Goal: Task Accomplishment & Management: Use online tool/utility

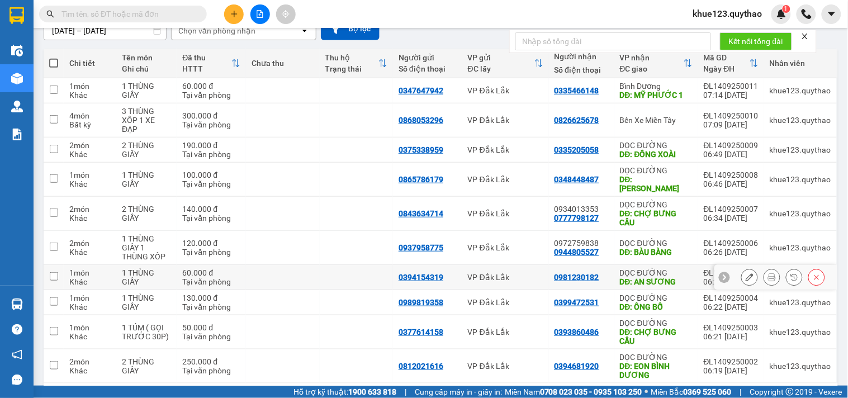
scroll to position [144, 0]
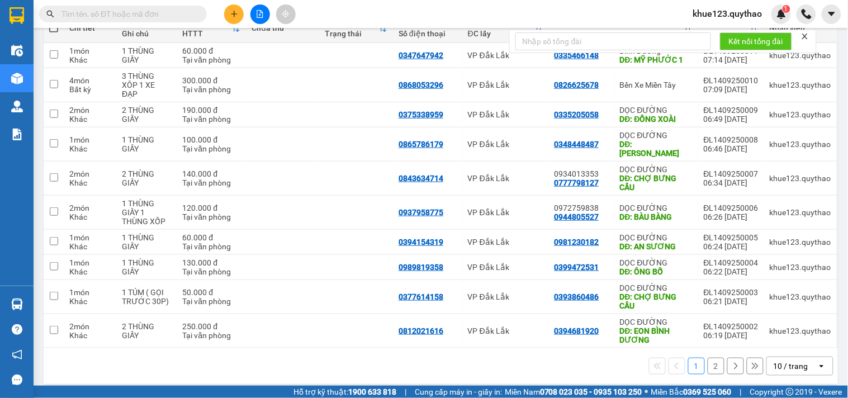
click at [708, 358] on button "2" at bounding box center [716, 366] width 17 height 17
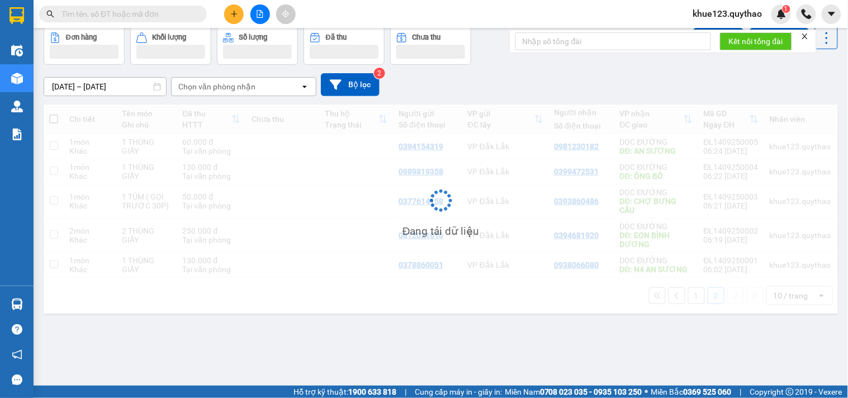
scroll to position [51, 0]
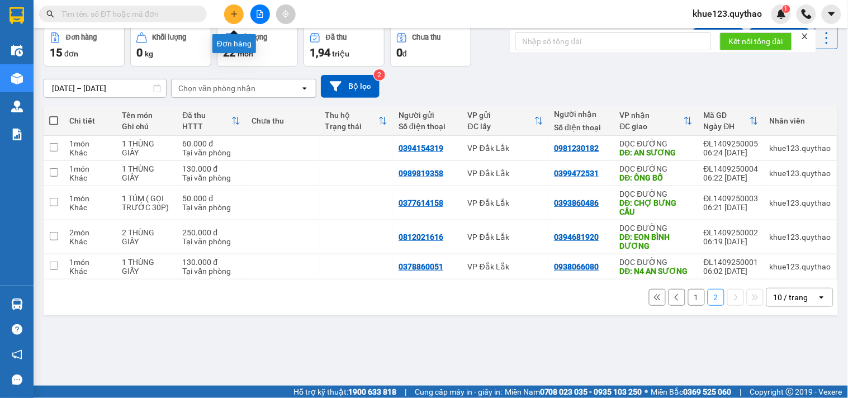
click at [232, 10] on icon "plus" at bounding box center [234, 14] width 8 height 8
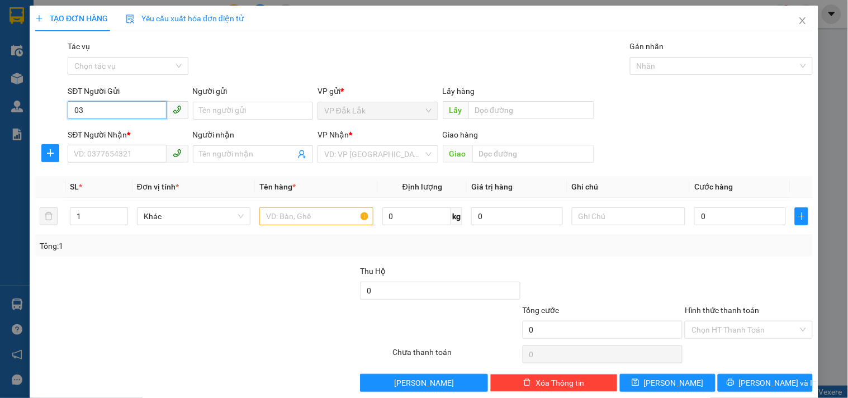
type input "0"
type input "0345189599"
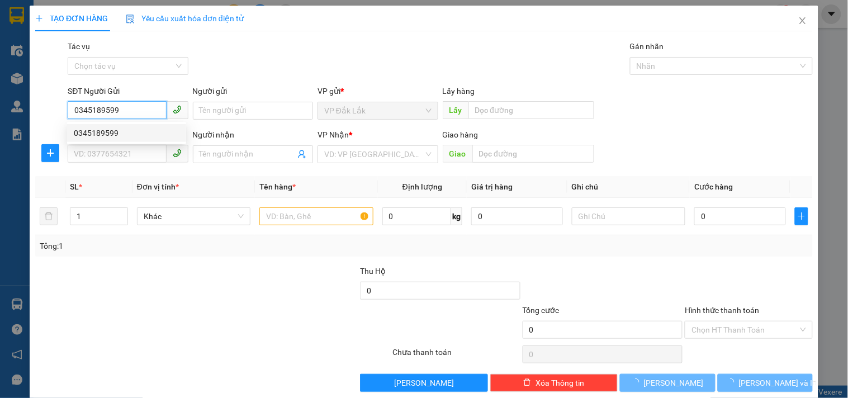
click at [132, 130] on div "0345189599" at bounding box center [127, 133] width 106 height 12
type input "0325988575"
type input "LINH XUÂN"
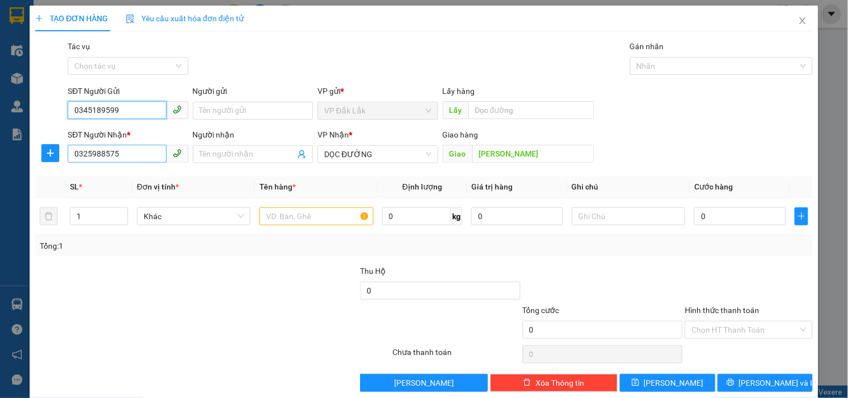
type input "0345189599"
click at [152, 155] on input "0325988575" at bounding box center [117, 154] width 98 height 18
click at [347, 220] on input "text" at bounding box center [315, 216] width 113 height 18
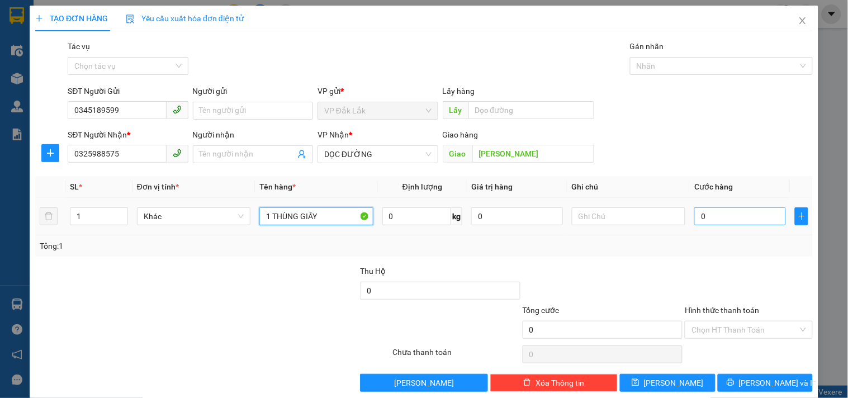
type input "1 THÙNG GIẤY"
click at [694, 219] on input "0" at bounding box center [740, 216] width 92 height 18
type input "5"
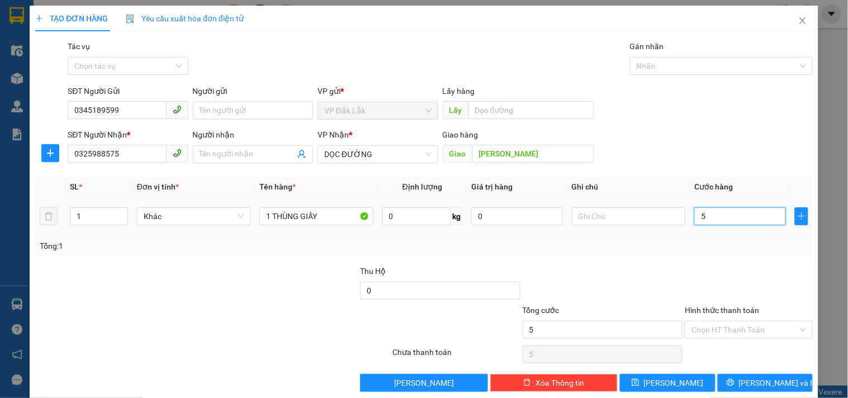
type input "50"
type input "500"
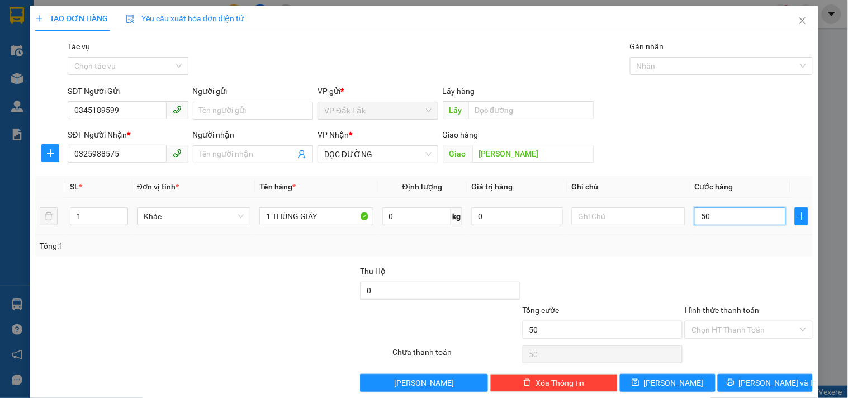
type input "500"
type input "5.000"
type input "50.000"
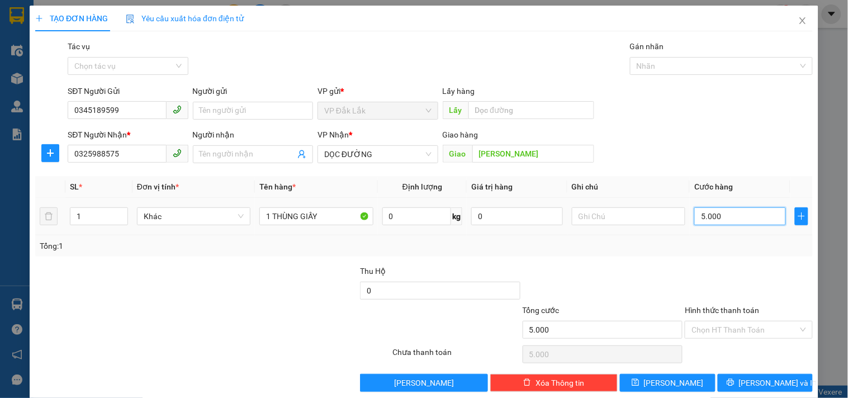
type input "50.000"
click at [731, 328] on input "Hình thức thanh toán" at bounding box center [745, 329] width 106 height 17
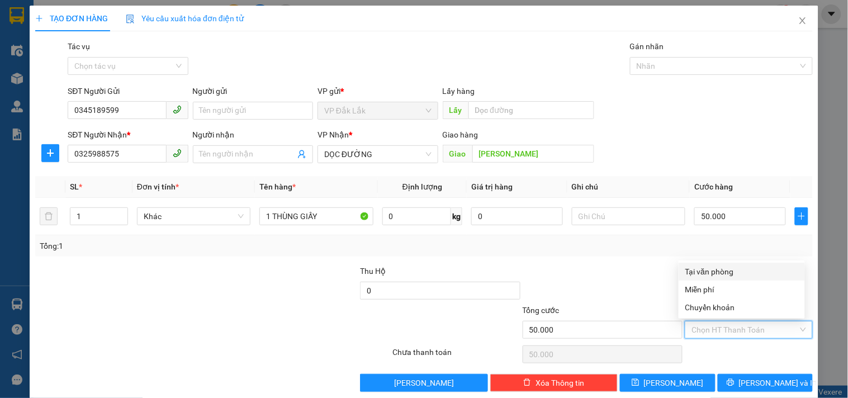
click at [737, 269] on div "Tại văn phòng" at bounding box center [741, 272] width 113 height 12
type input "0"
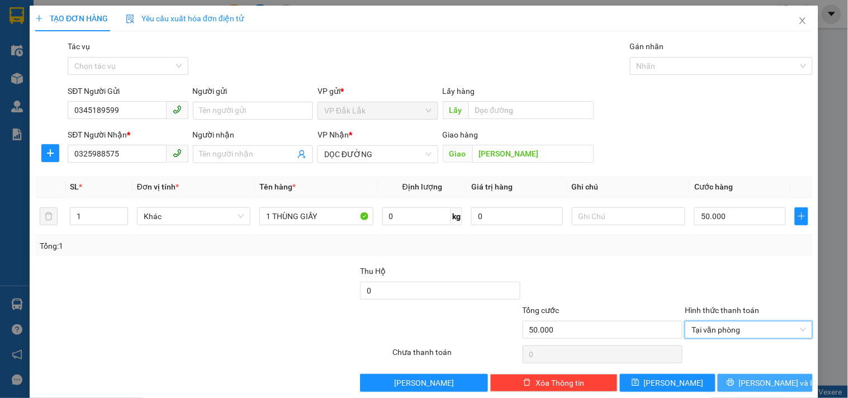
click at [753, 382] on span "[PERSON_NAME] và In" at bounding box center [778, 383] width 78 height 12
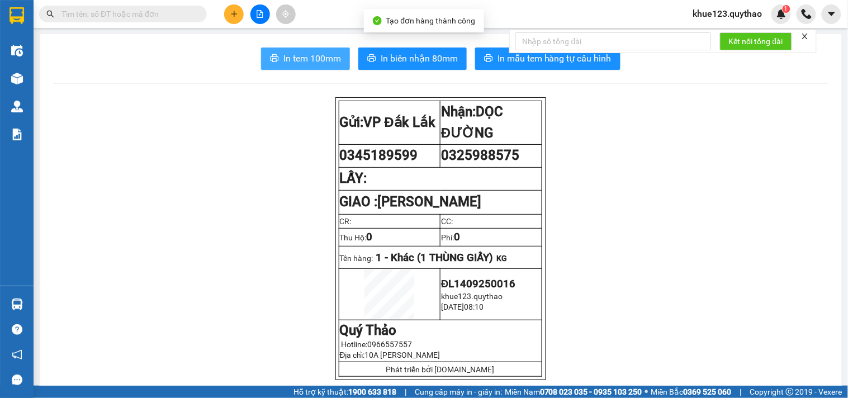
click at [318, 63] on span "In tem 100mm" at bounding box center [312, 58] width 58 height 14
click at [320, 56] on span "In tem 100mm" at bounding box center [312, 58] width 58 height 14
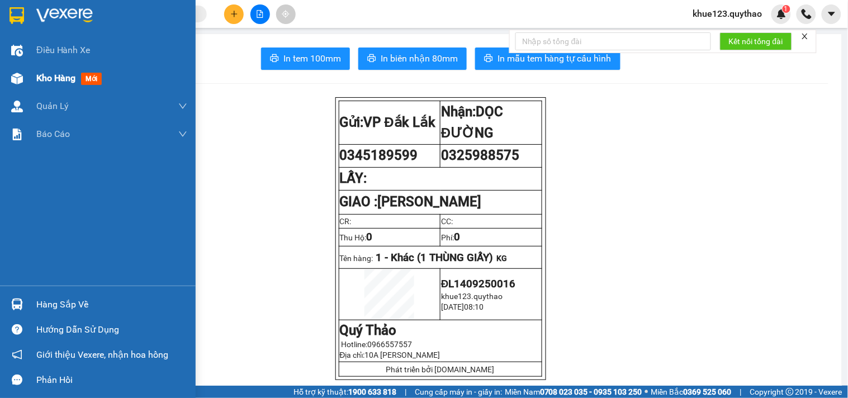
click at [13, 79] on img at bounding box center [17, 79] width 12 height 12
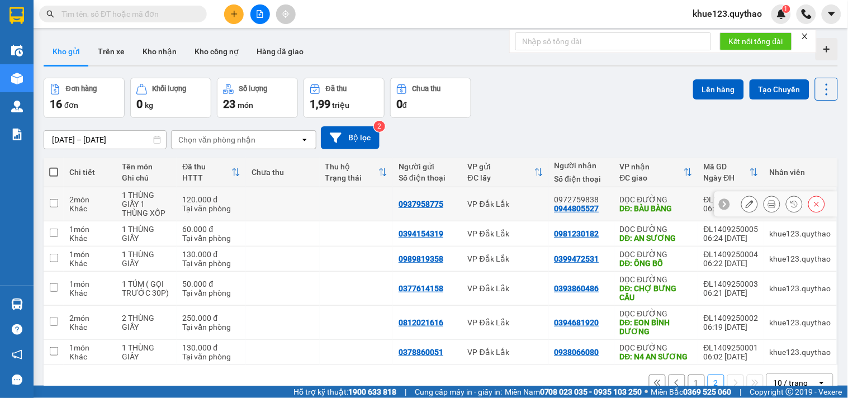
scroll to position [51, 0]
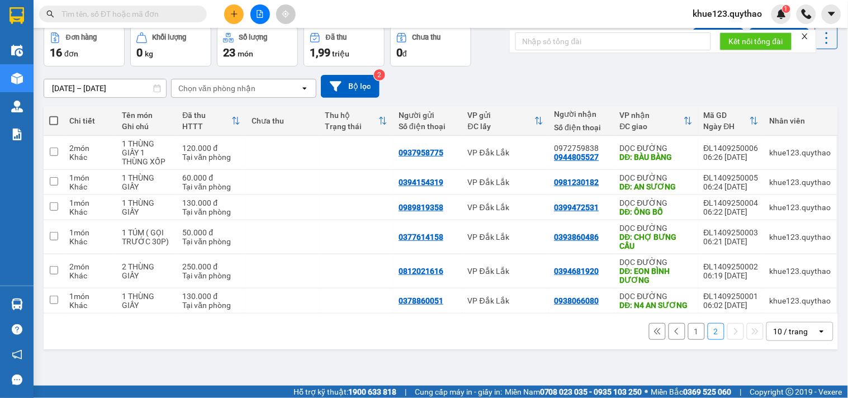
click at [688, 332] on button "1" at bounding box center [696, 331] width 17 height 17
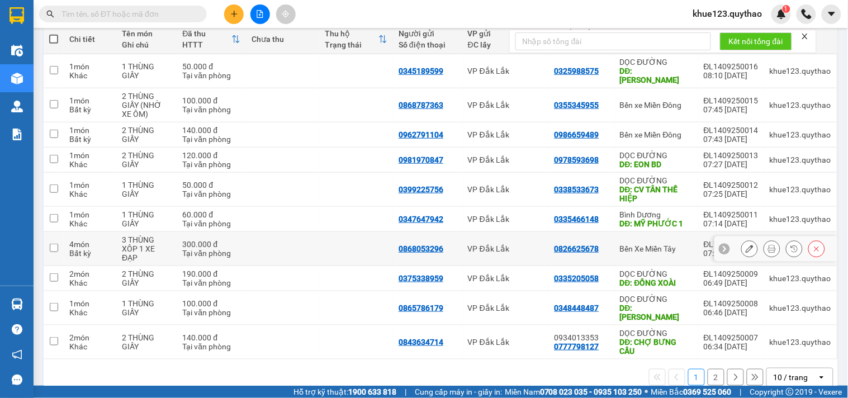
scroll to position [136, 0]
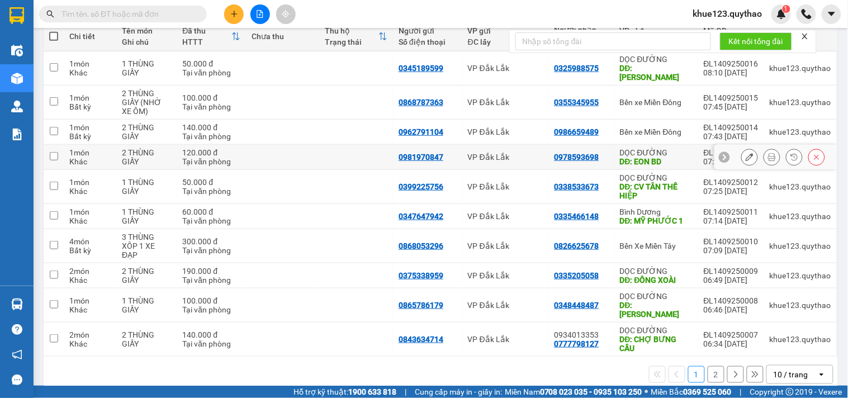
click at [60, 145] on td at bounding box center [54, 157] width 20 height 25
checkbox input "true"
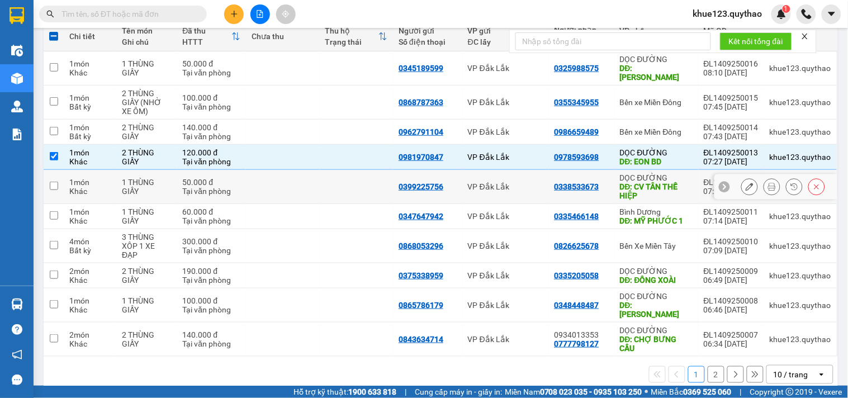
click at [50, 182] on input "checkbox" at bounding box center [54, 186] width 8 height 8
checkbox input "true"
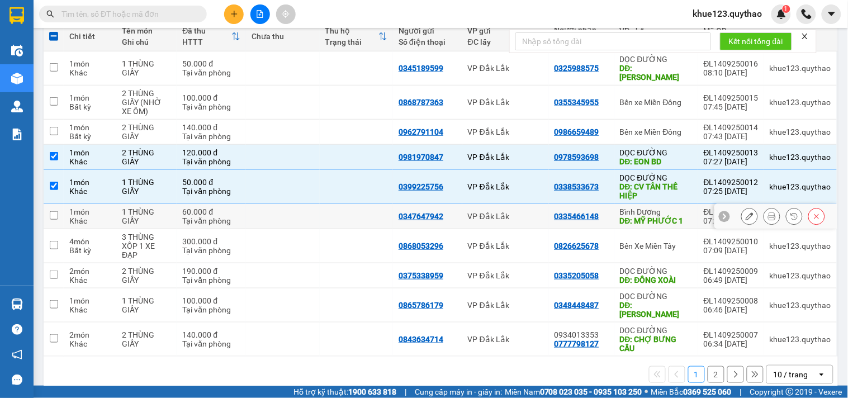
click at [60, 211] on td at bounding box center [54, 216] width 20 height 25
checkbox input "true"
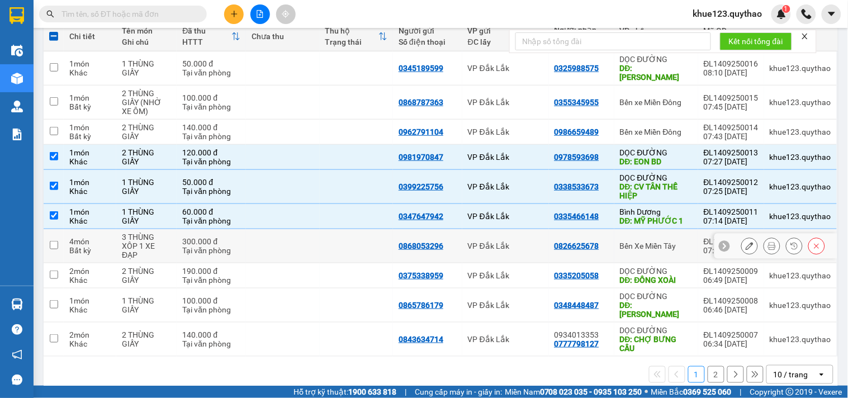
click at [55, 241] on input "checkbox" at bounding box center [54, 245] width 8 height 8
checkbox input "true"
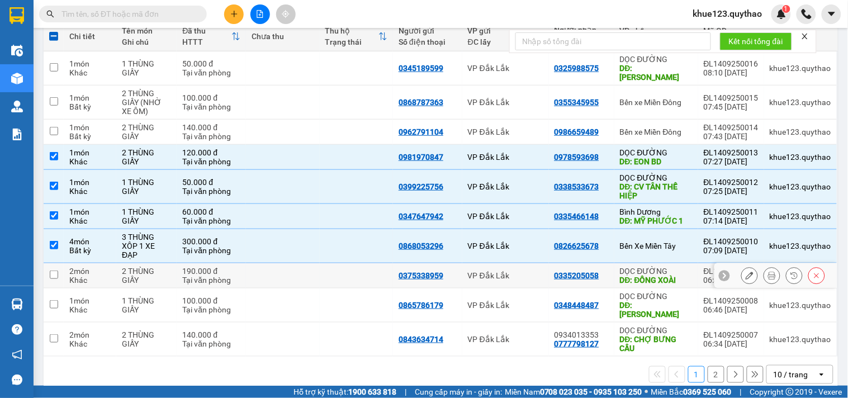
click at [48, 269] on td at bounding box center [54, 275] width 20 height 25
checkbox input "true"
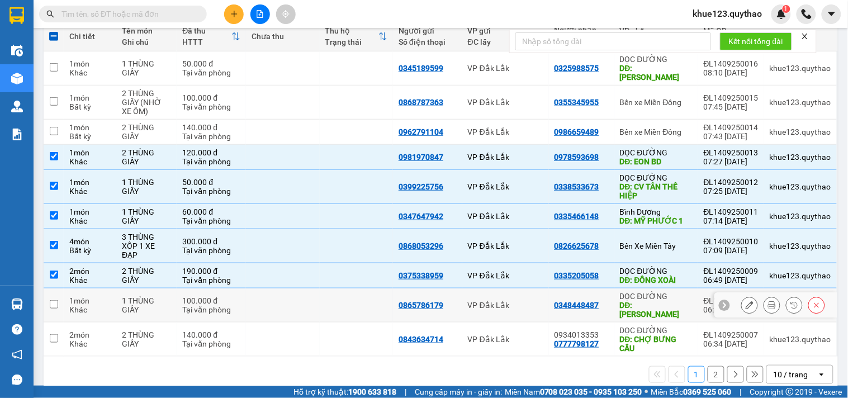
click at [53, 295] on td at bounding box center [54, 305] width 20 height 34
checkbox input "true"
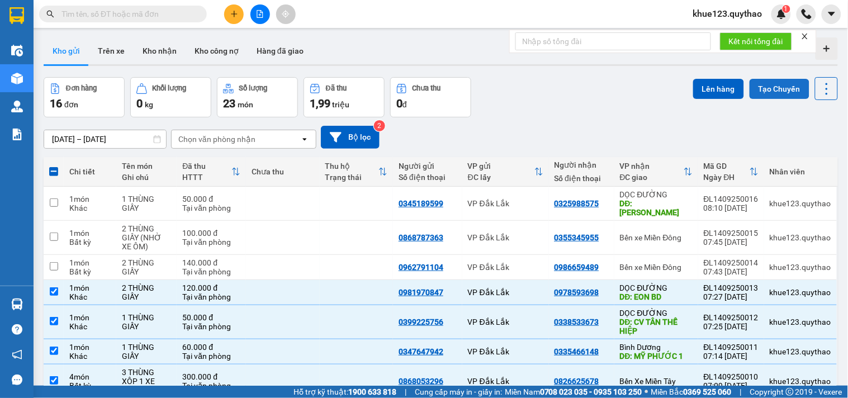
scroll to position [0, 0]
click at [719, 86] on button "Lên hàng" at bounding box center [718, 89] width 51 height 20
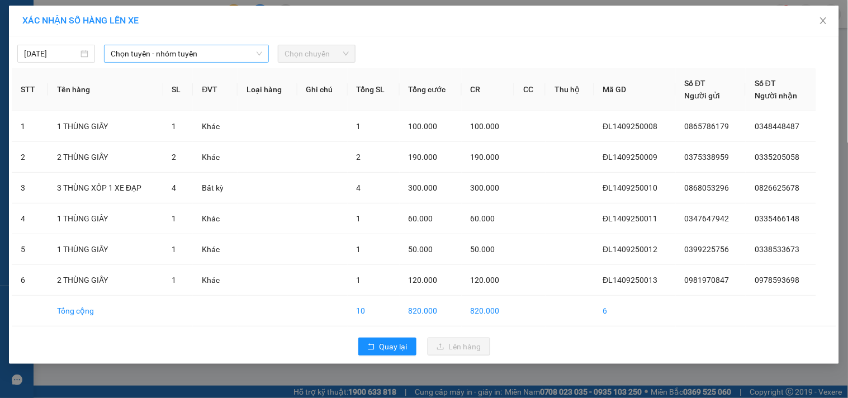
click at [235, 55] on span "Chọn tuyến - nhóm tuyến" at bounding box center [187, 53] width 152 height 17
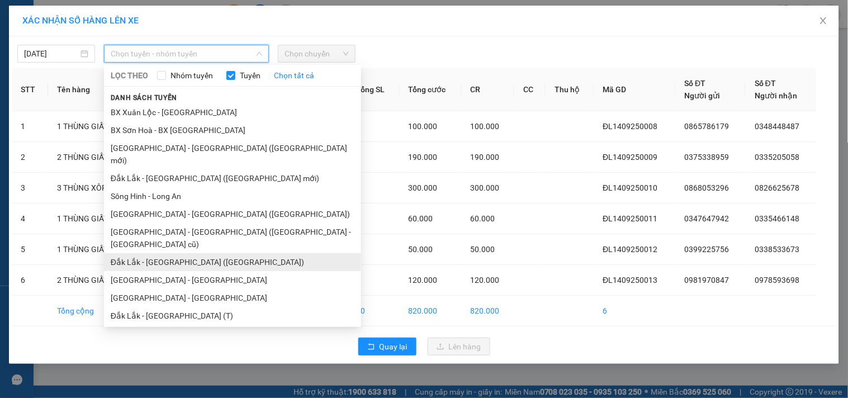
scroll to position [67, 0]
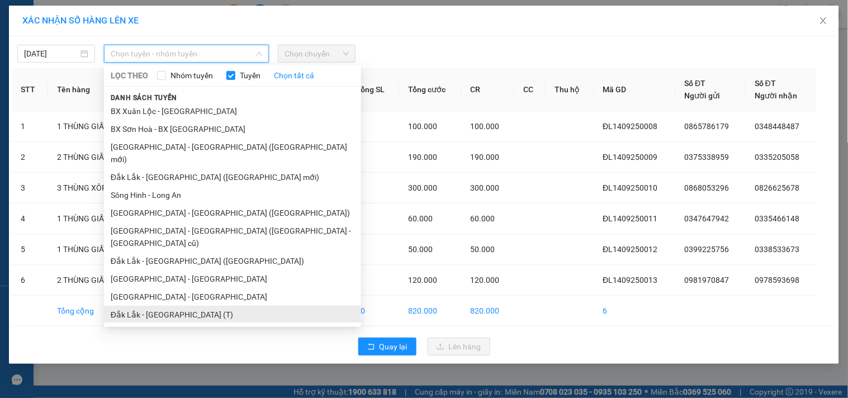
click at [192, 306] on li "Đắk Lắk - [GEOGRAPHIC_DATA] (T)" at bounding box center [232, 315] width 257 height 18
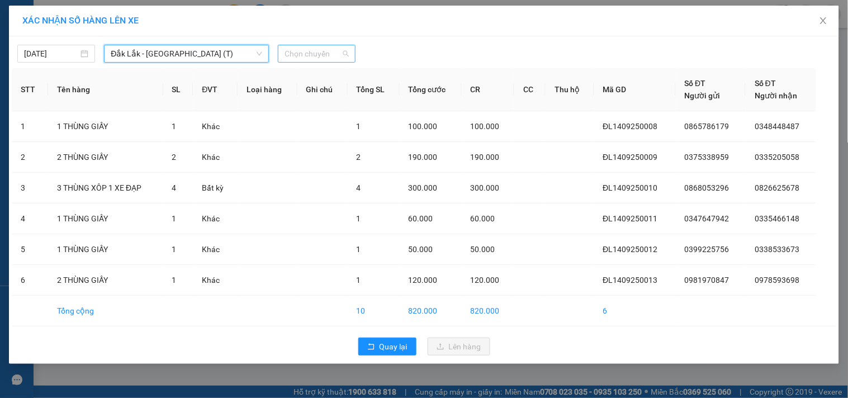
click at [318, 51] on span "Chọn chuyến" at bounding box center [317, 53] width 64 height 17
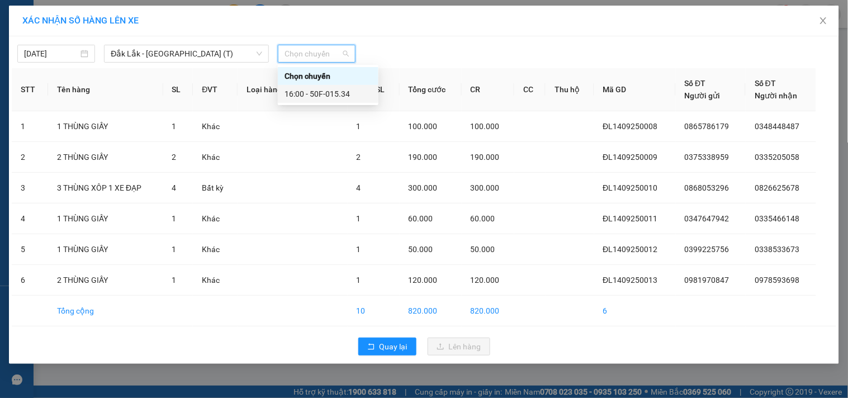
click at [332, 92] on div "16:00 - 50F-015.34" at bounding box center [328, 94] width 87 height 12
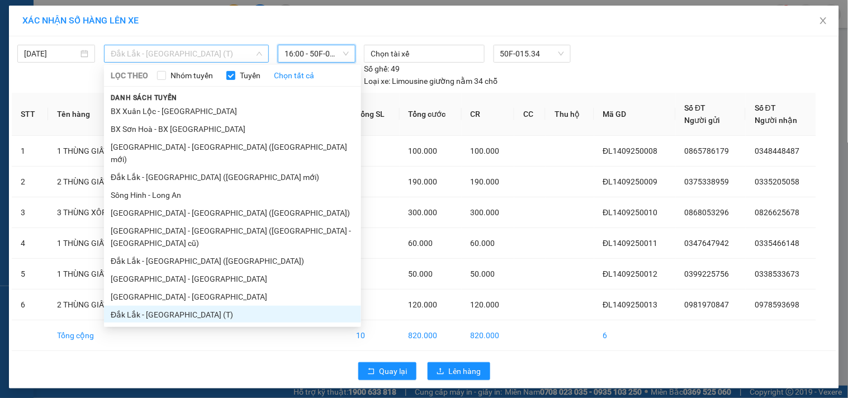
click at [241, 49] on span "Đắk Lắk - [GEOGRAPHIC_DATA] (T)" at bounding box center [187, 53] width 152 height 17
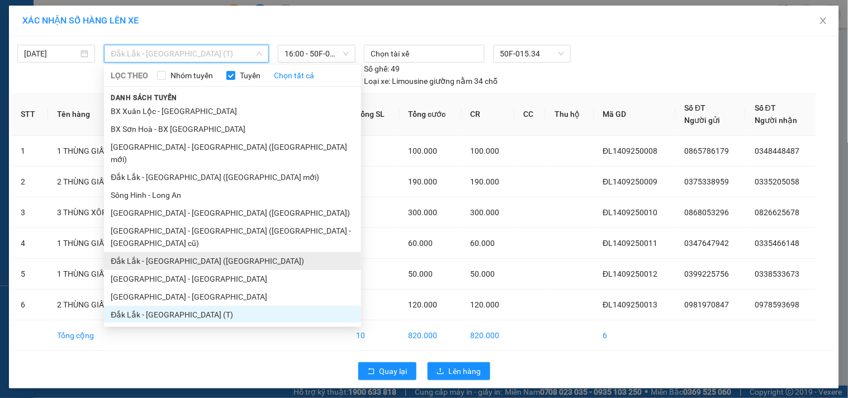
click at [230, 252] on li "Đắk Lắk - [GEOGRAPHIC_DATA] ([GEOGRAPHIC_DATA])" at bounding box center [232, 261] width 257 height 18
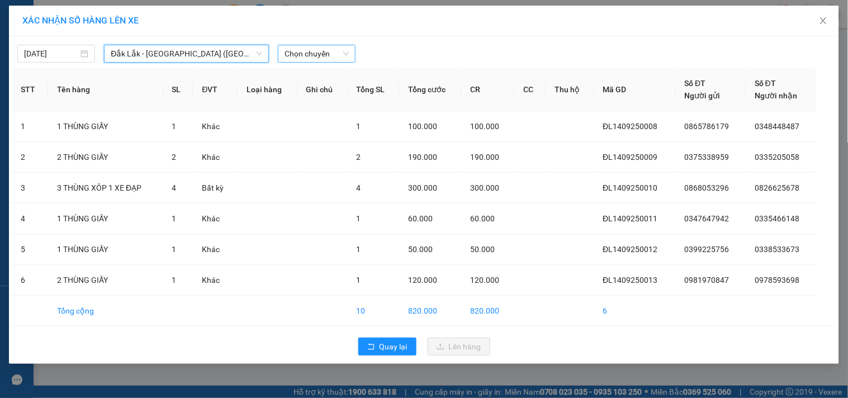
click at [328, 49] on span "Chọn chuyến" at bounding box center [317, 53] width 64 height 17
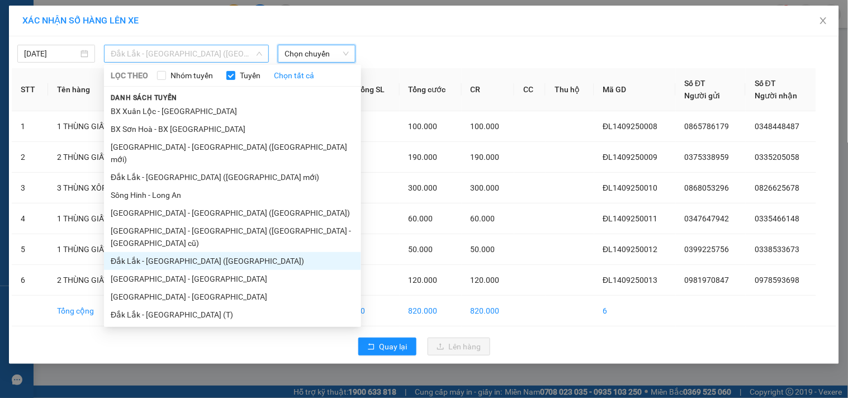
click at [249, 52] on span "Đắk Lắk - [GEOGRAPHIC_DATA] ([GEOGRAPHIC_DATA])" at bounding box center [187, 53] width 152 height 17
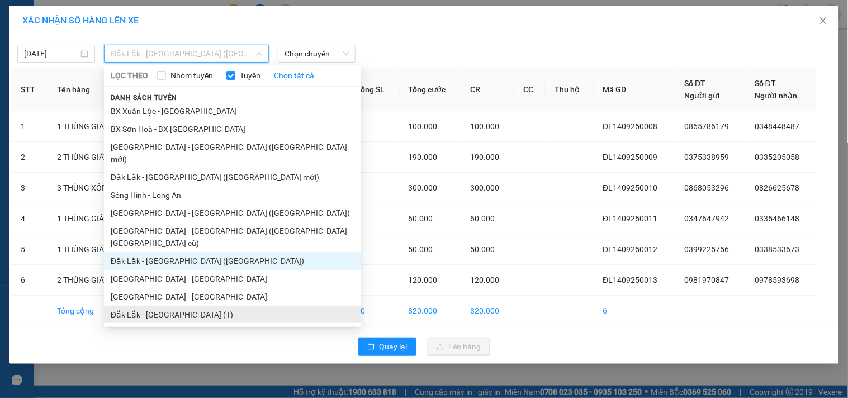
click at [207, 306] on li "Đắk Lắk - [GEOGRAPHIC_DATA] (T)" at bounding box center [232, 315] width 257 height 18
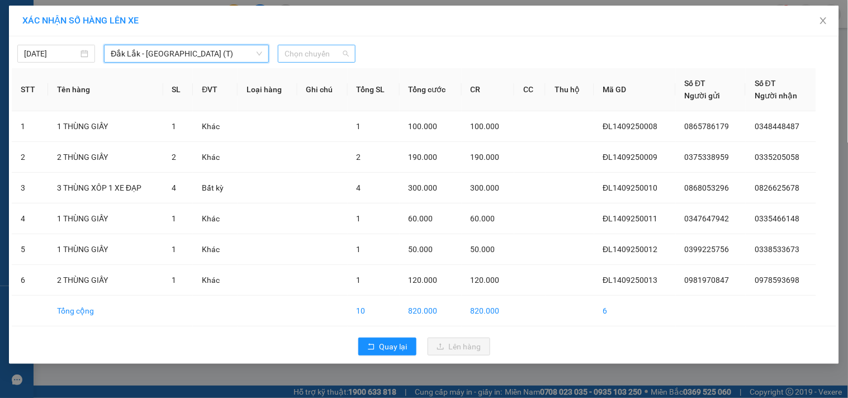
click at [332, 56] on span "Chọn chuyến" at bounding box center [317, 53] width 64 height 17
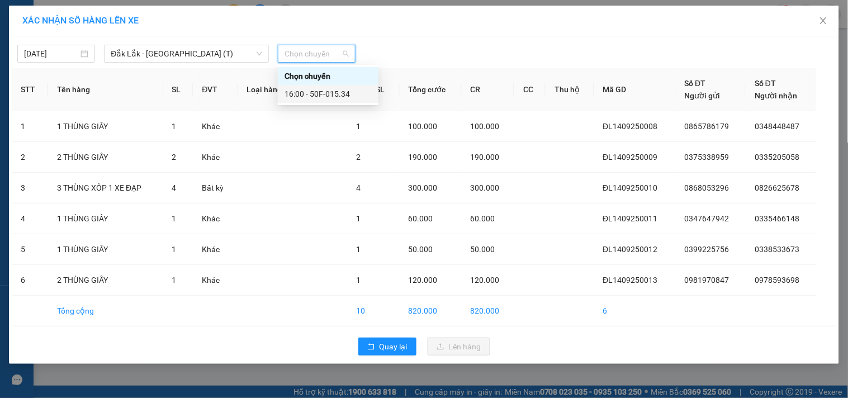
click at [330, 89] on div "16:00 - 50F-015.34" at bounding box center [328, 94] width 87 height 12
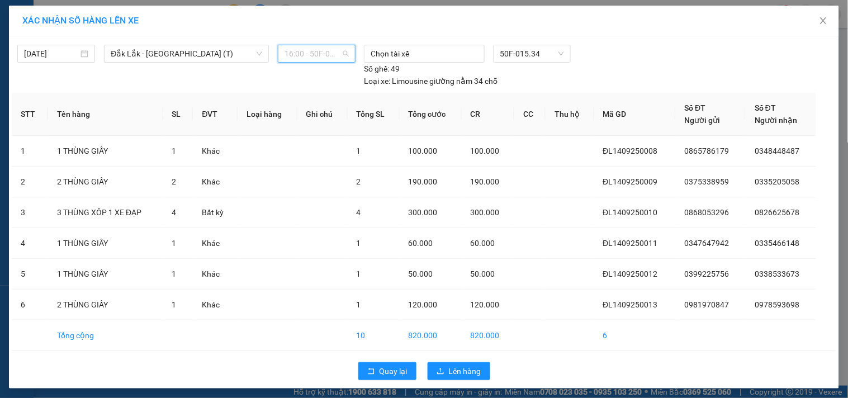
click at [334, 54] on span "16:00 - 50F-015.34" at bounding box center [317, 53] width 64 height 17
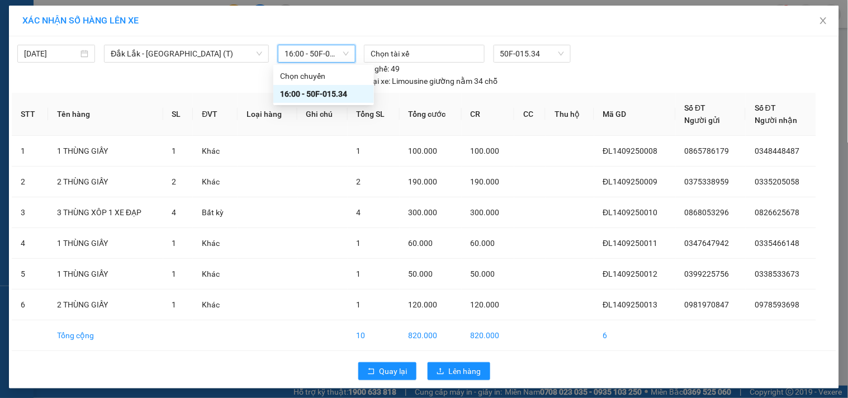
click at [145, 90] on div "14/09/2025 Đắk Lắk - Sài Gòn (T) LỌC THEO Nhóm tuyến Tuyến Chọn tất cả Danh sác…" at bounding box center [424, 212] width 830 height 352
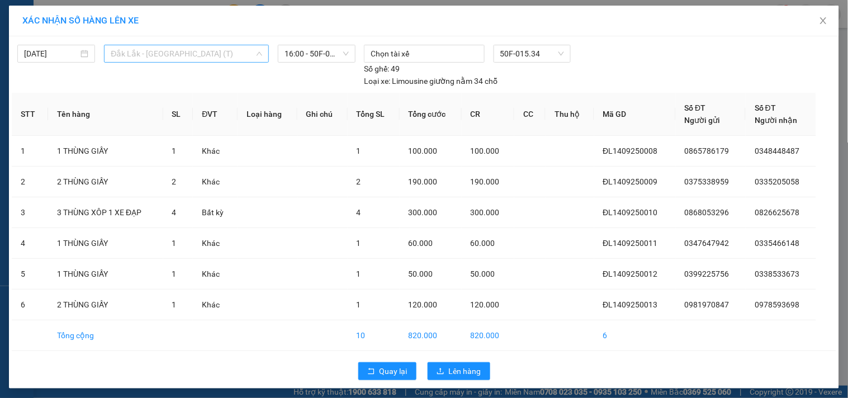
click at [160, 51] on span "Đắk Lắk - [GEOGRAPHIC_DATA] (T)" at bounding box center [187, 53] width 152 height 17
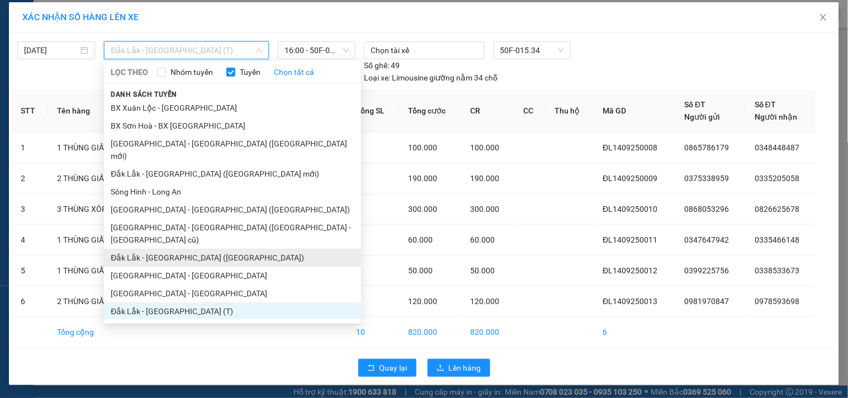
scroll to position [4, 0]
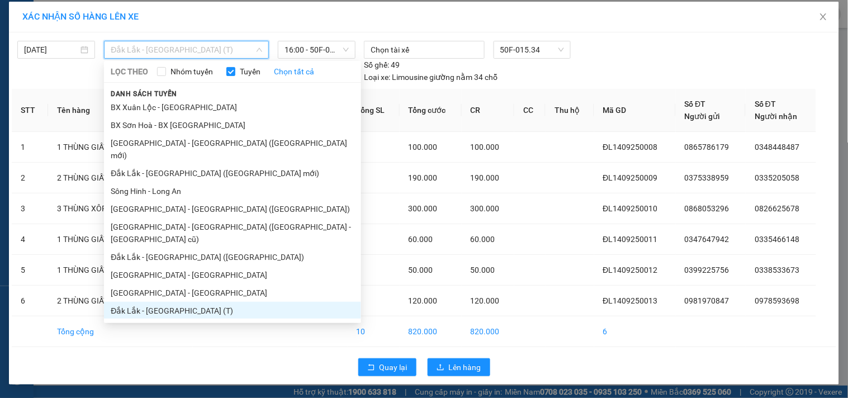
click at [567, 347] on div "14/09/2025 Đắk Lắk - Sài Gòn (T) LỌC THEO Nhóm tuyến Tuyến Chọn tất cả Danh sác…" at bounding box center [424, 208] width 830 height 352
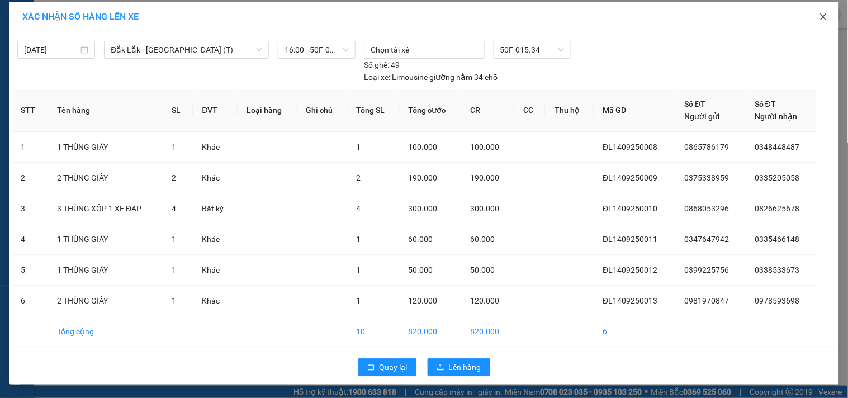
click at [823, 16] on icon "close" at bounding box center [823, 16] width 9 height 9
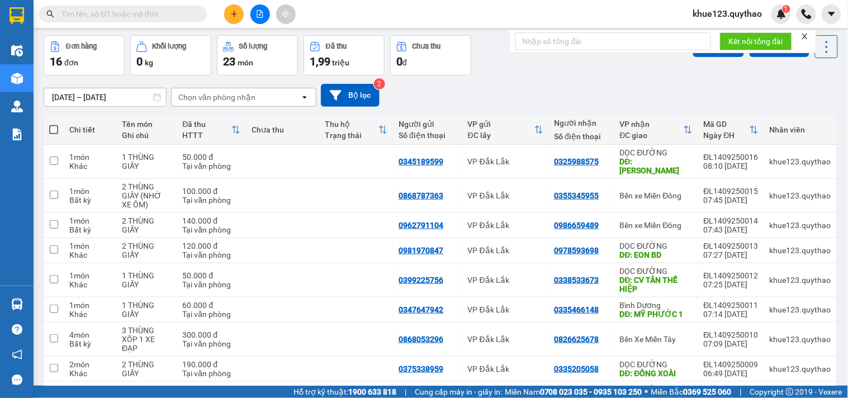
scroll to position [62, 0]
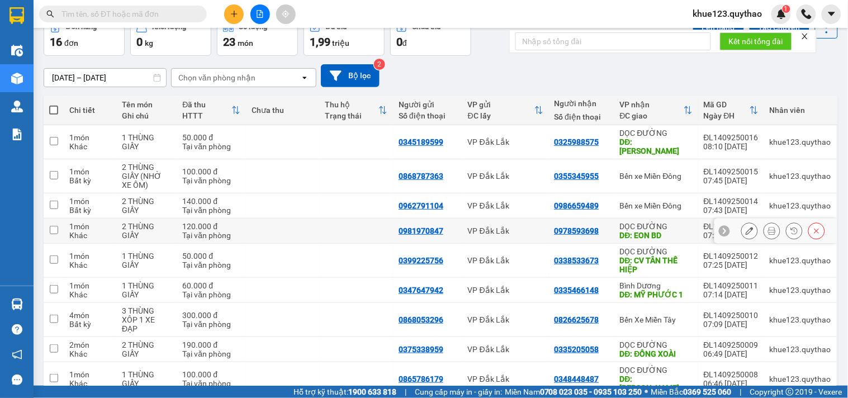
click at [51, 226] on td at bounding box center [54, 231] width 20 height 25
checkbox input "true"
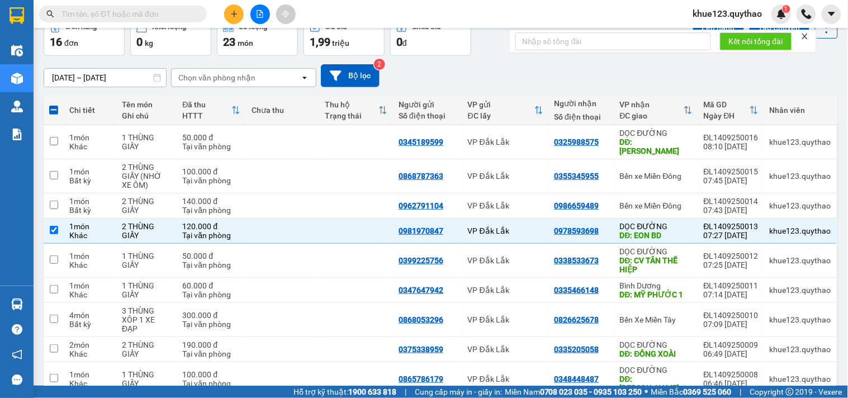
scroll to position [0, 0]
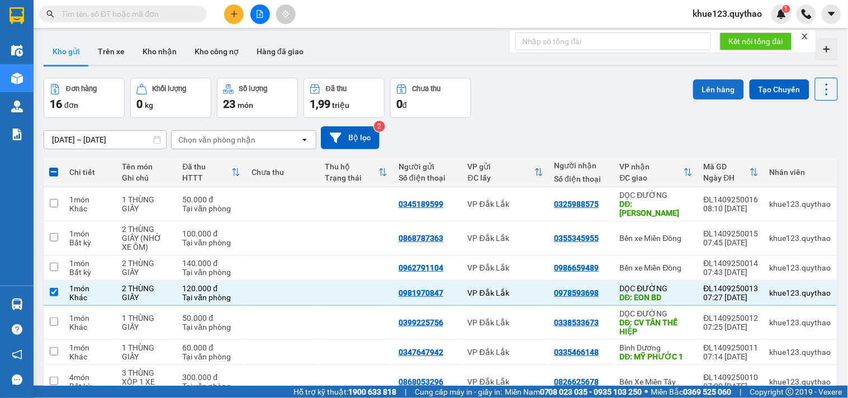
click at [718, 91] on button "Lên hàng" at bounding box center [718, 89] width 51 height 20
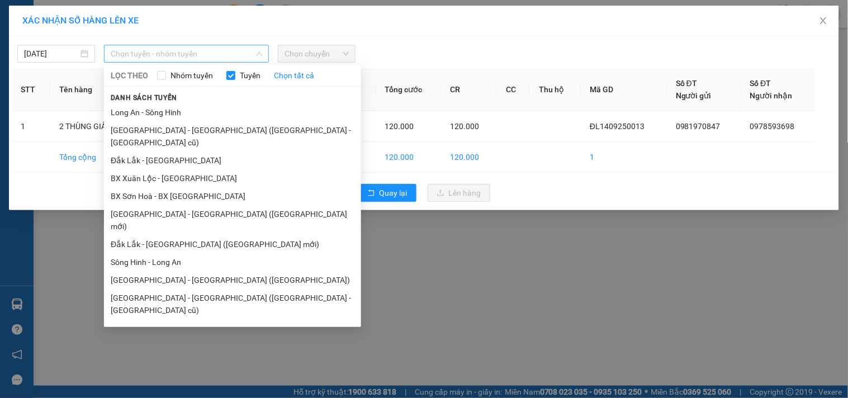
click at [240, 55] on span "Chọn tuyến - nhóm tuyến" at bounding box center [187, 53] width 152 height 17
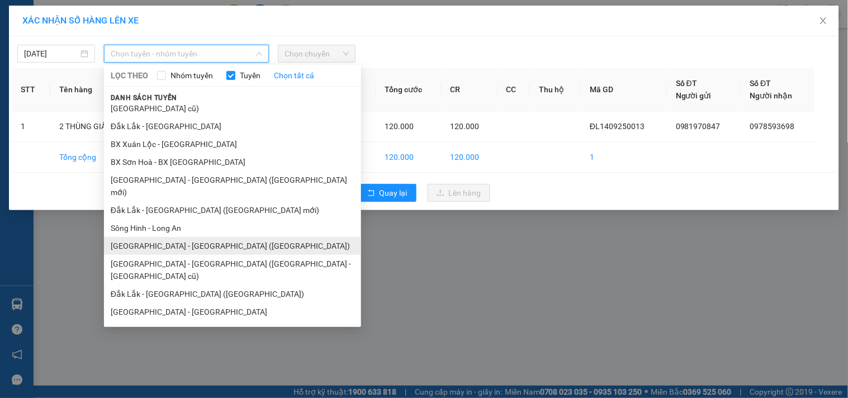
scroll to position [67, 0]
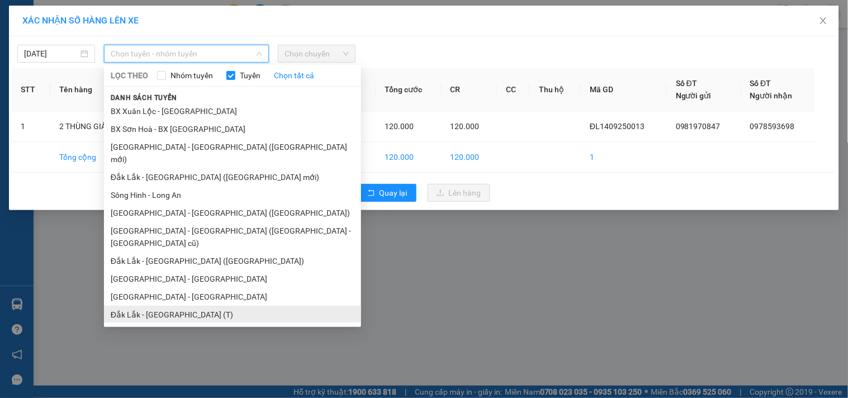
click at [206, 306] on li "Đắk Lắk - [GEOGRAPHIC_DATA] (T)" at bounding box center [232, 315] width 257 height 18
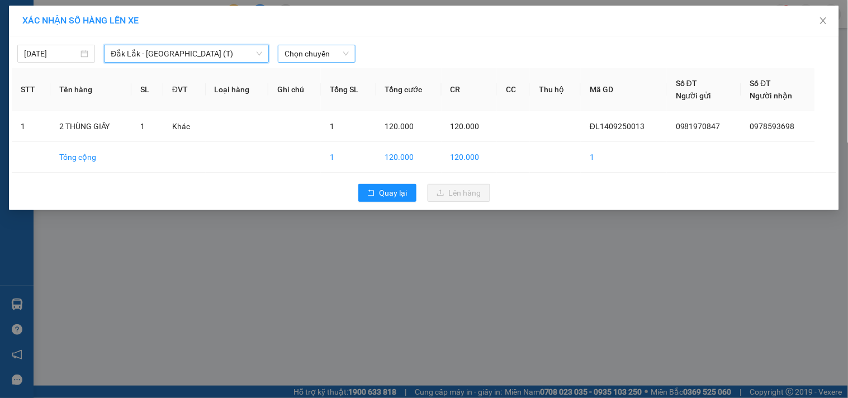
click at [307, 55] on span "Chọn chuyến" at bounding box center [317, 53] width 64 height 17
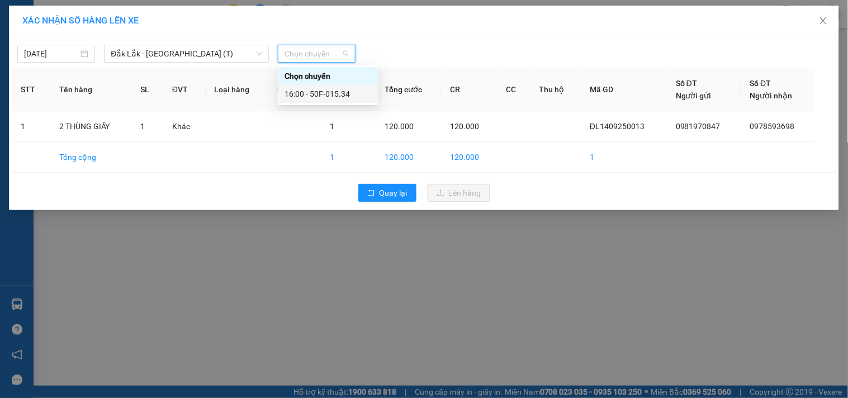
click at [321, 89] on div "16:00 - 50F-015.34" at bounding box center [328, 94] width 87 height 12
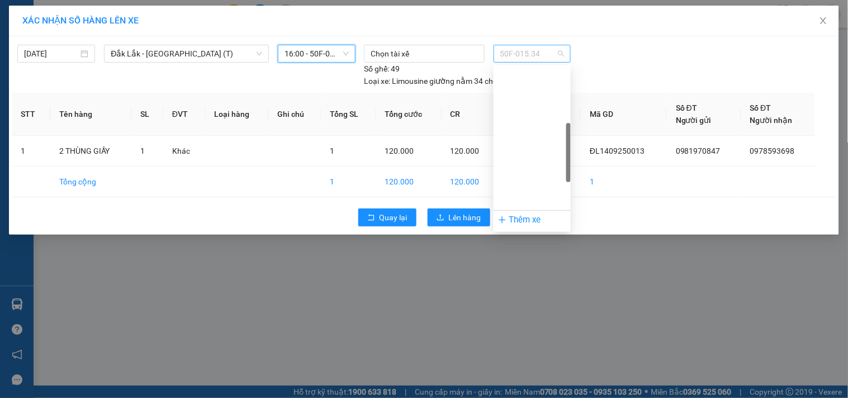
click at [562, 54] on span "50F-015.34" at bounding box center [532, 53] width 64 height 17
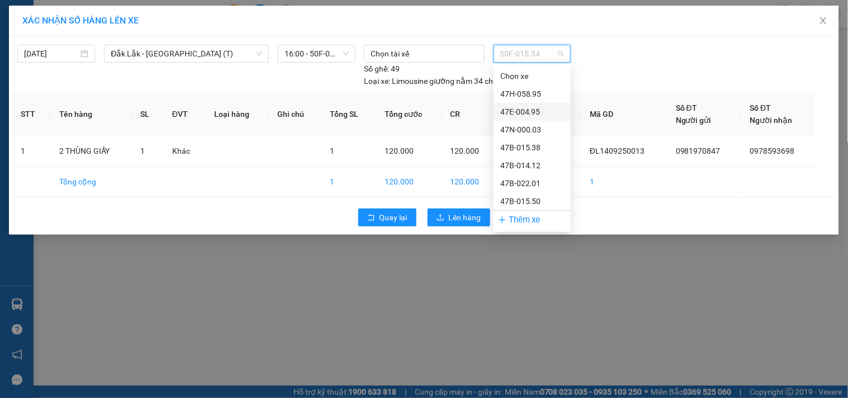
click at [530, 106] on div "47E-004.95" at bounding box center [532, 112] width 64 height 12
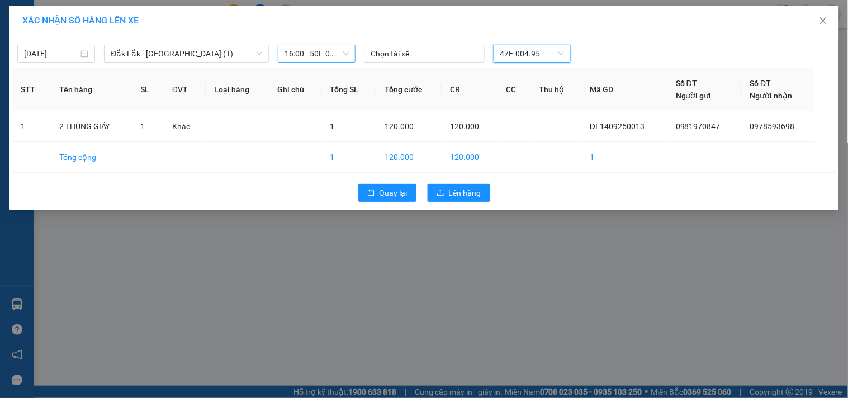
click at [345, 56] on span "16:00 - 50F-015.34" at bounding box center [317, 53] width 64 height 17
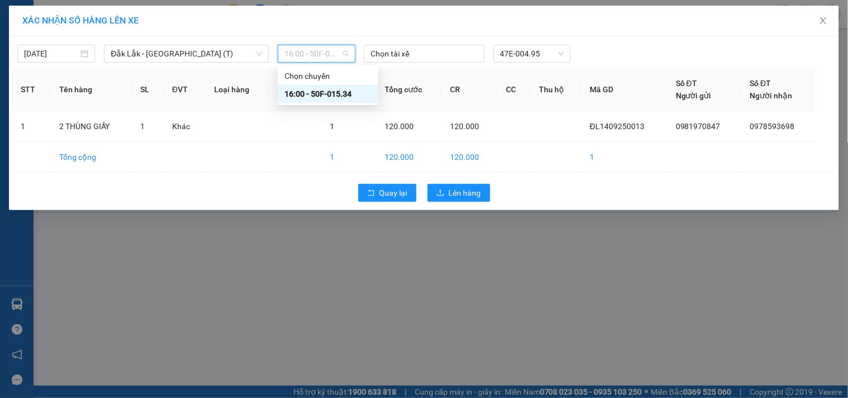
click at [348, 91] on div "16:00 - 50F-015.34" at bounding box center [328, 94] width 87 height 12
click at [561, 49] on span "47E-004.95" at bounding box center [532, 53] width 64 height 17
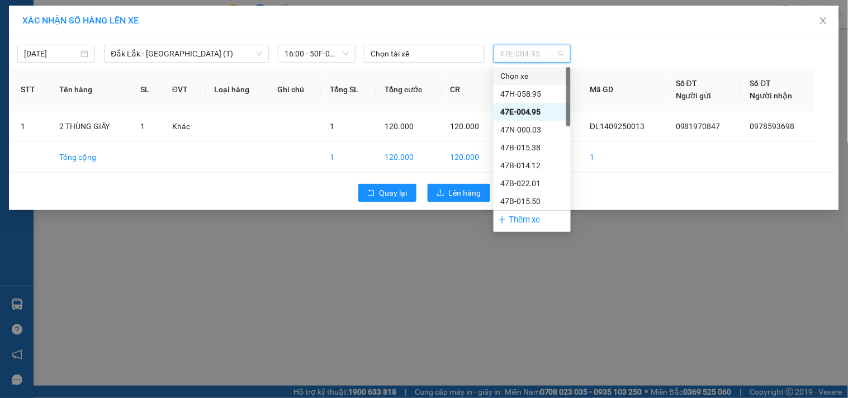
click at [527, 74] on div "Chọn xe" at bounding box center [532, 76] width 64 height 12
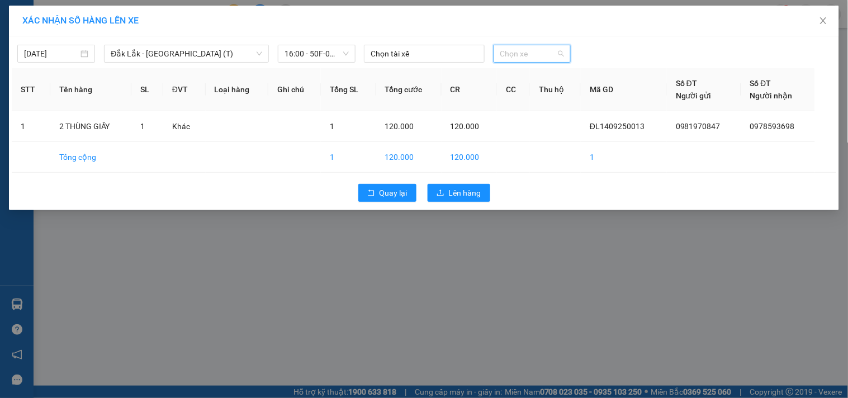
click at [561, 53] on span "Chọn xe" at bounding box center [532, 53] width 64 height 17
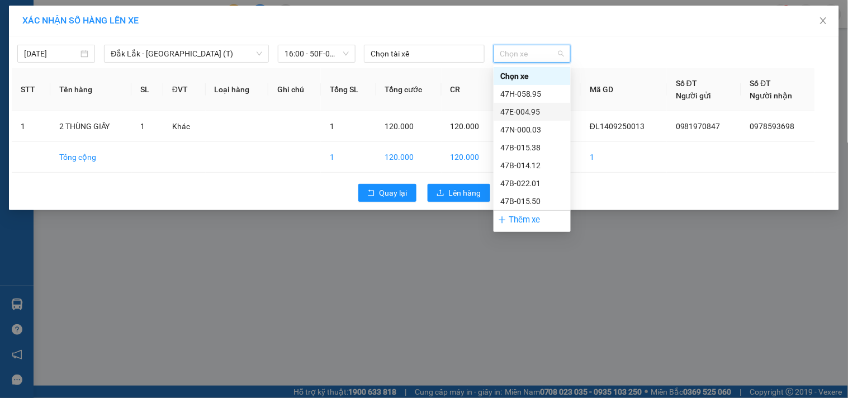
click at [532, 108] on div "47E-004.95" at bounding box center [532, 112] width 64 height 12
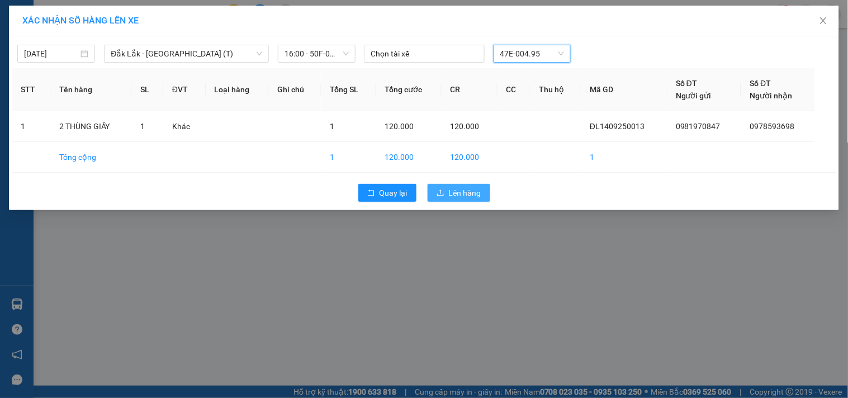
click at [462, 188] on span "Lên hàng" at bounding box center [465, 193] width 32 height 12
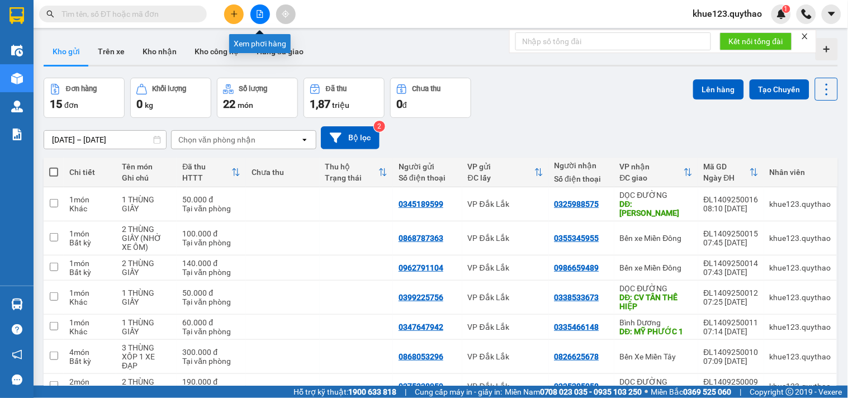
click at [260, 14] on icon "file-add" at bounding box center [260, 14] width 8 height 8
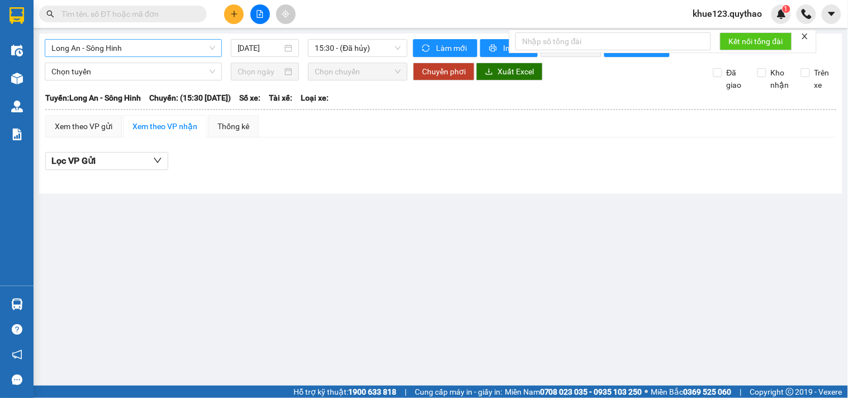
click at [193, 49] on span "Long An - Sông Hinh" at bounding box center [133, 48] width 164 height 17
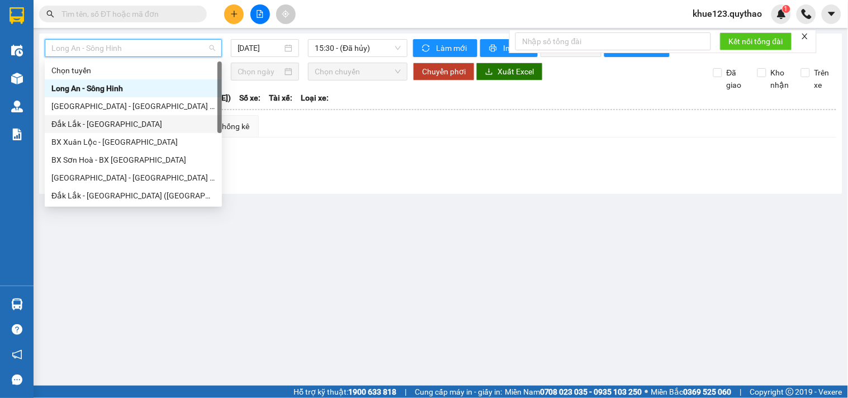
scroll to position [160, 0]
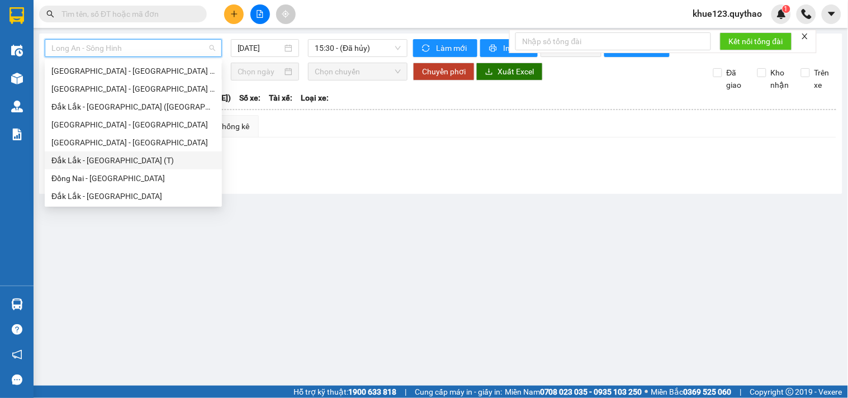
click at [140, 161] on div "Đắk Lắk - [GEOGRAPHIC_DATA] (T)" at bounding box center [133, 160] width 164 height 12
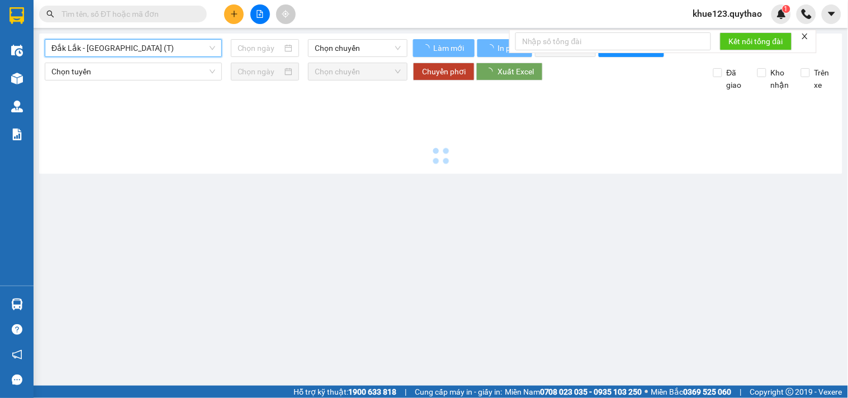
type input "[DATE]"
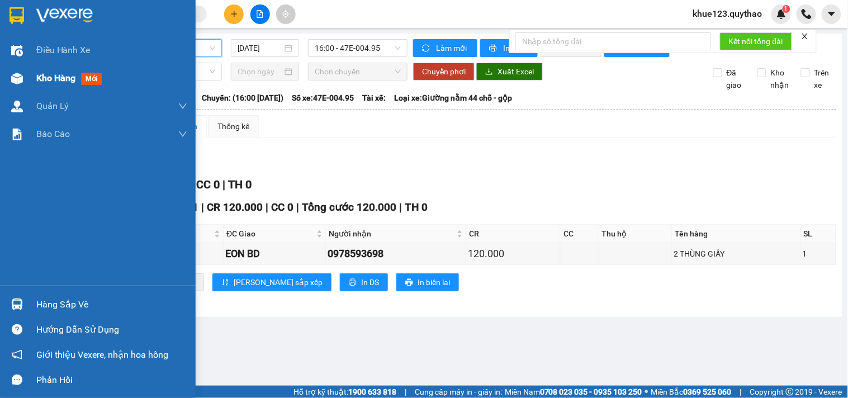
click at [13, 74] on img at bounding box center [17, 79] width 12 height 12
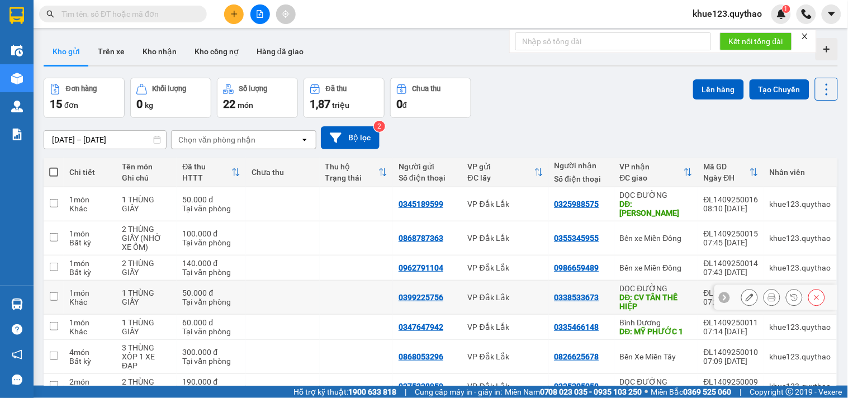
click at [56, 292] on input "checkbox" at bounding box center [54, 296] width 8 height 8
checkbox input "true"
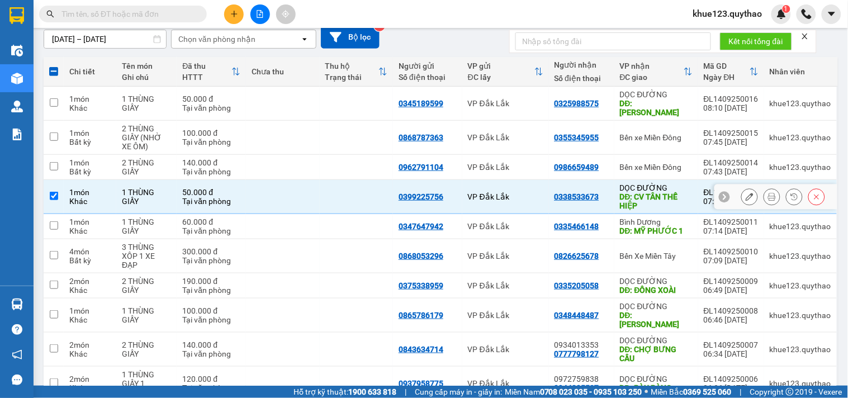
scroll to position [124, 0]
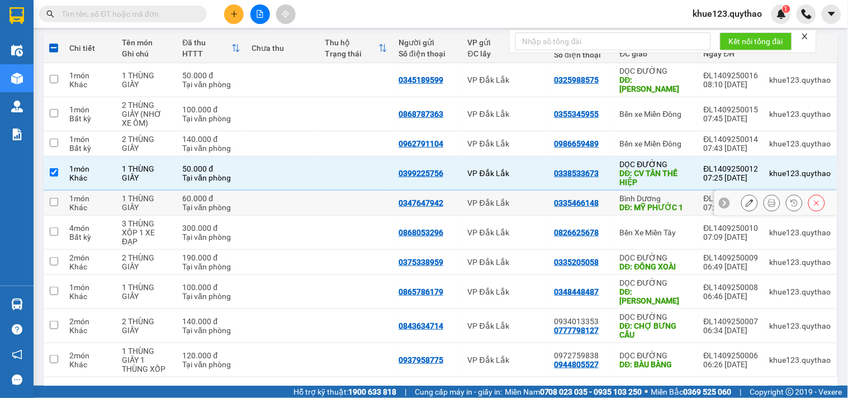
click at [51, 198] on input "checkbox" at bounding box center [54, 202] width 8 height 8
checkbox input "true"
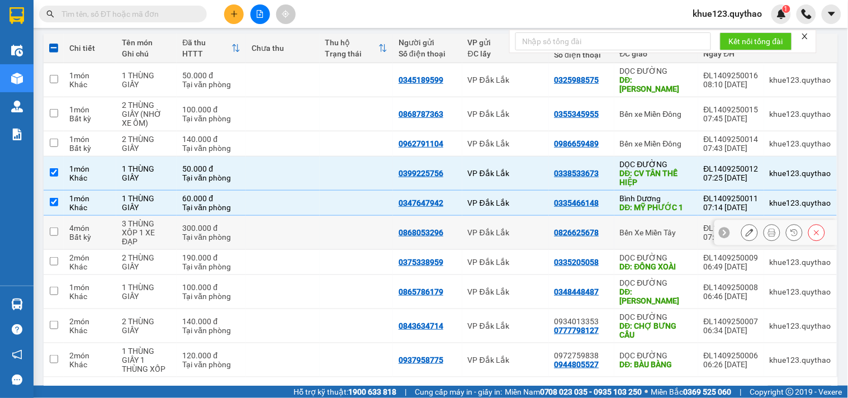
click at [52, 228] on input "checkbox" at bounding box center [54, 232] width 8 height 8
checkbox input "true"
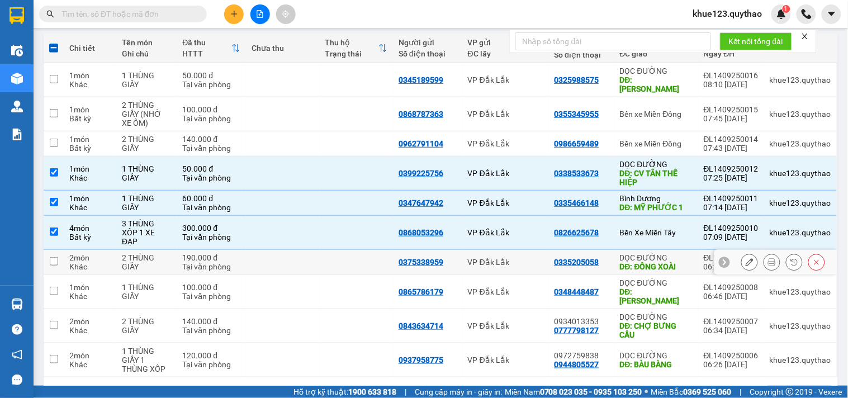
click at [61, 254] on td at bounding box center [54, 262] width 20 height 25
checkbox input "true"
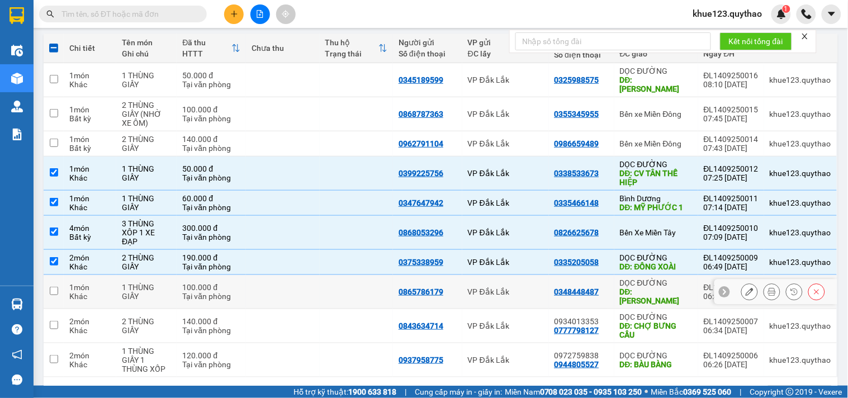
click at [53, 287] on input "checkbox" at bounding box center [54, 291] width 8 height 8
checkbox input "true"
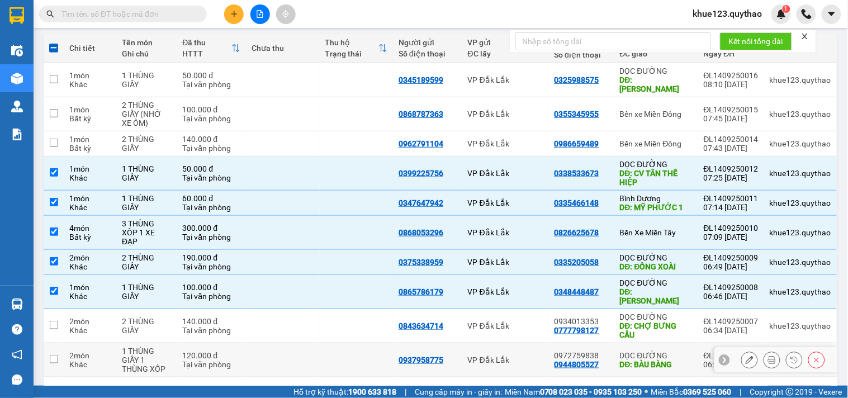
click at [53, 355] on input "checkbox" at bounding box center [54, 359] width 8 height 8
checkbox input "true"
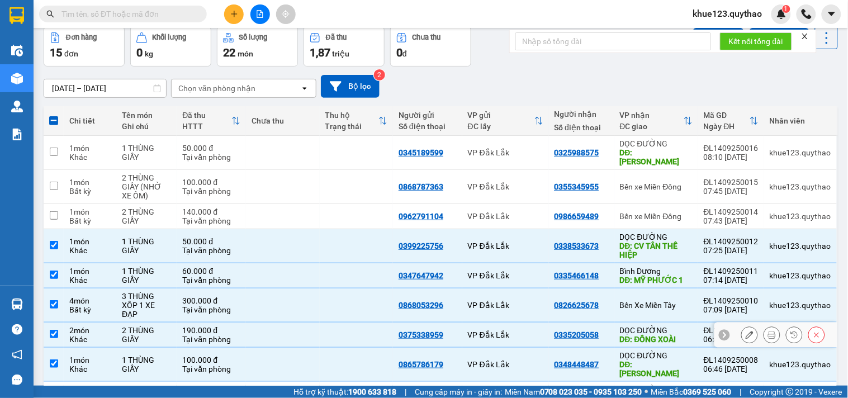
scroll to position [0, 0]
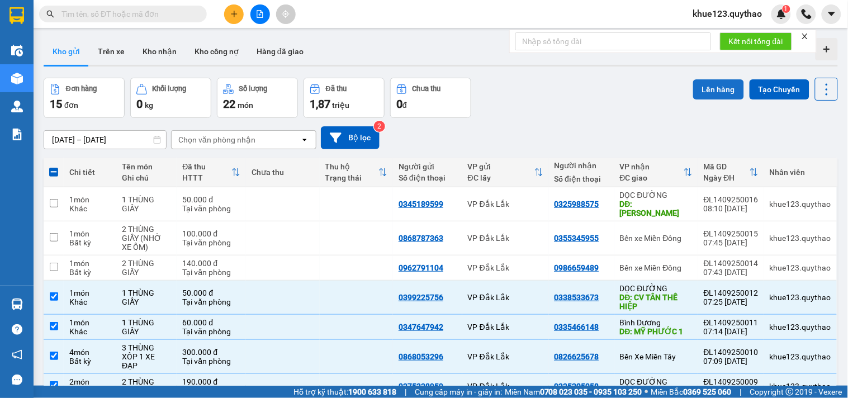
click at [707, 84] on button "Lên hàng" at bounding box center [718, 89] width 51 height 20
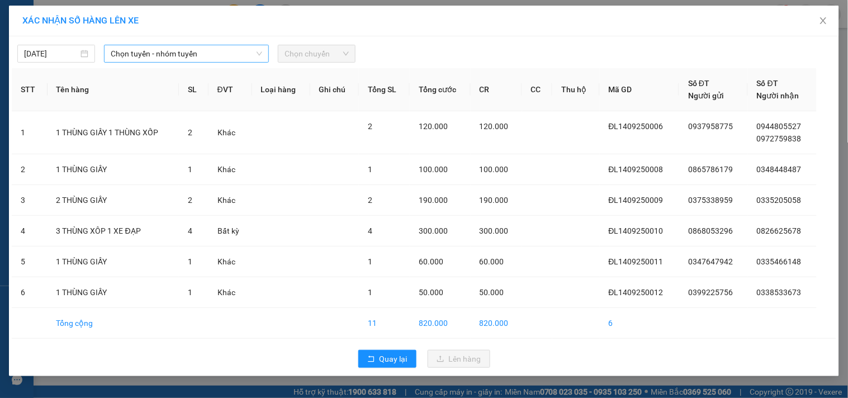
click at [220, 51] on span "Chọn tuyến - nhóm tuyến" at bounding box center [187, 53] width 152 height 17
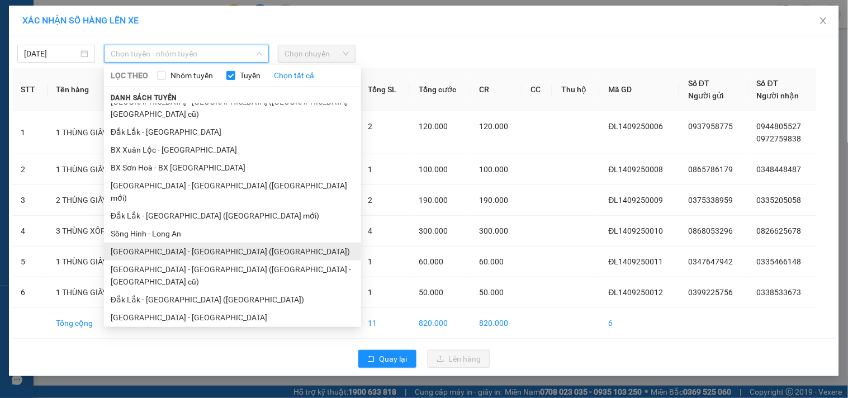
scroll to position [67, 0]
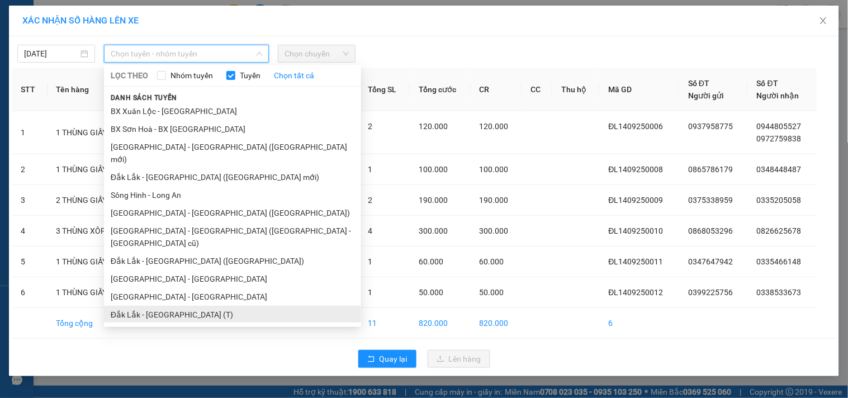
click at [199, 306] on li "Đắk Lắk - [GEOGRAPHIC_DATA] (T)" at bounding box center [232, 315] width 257 height 18
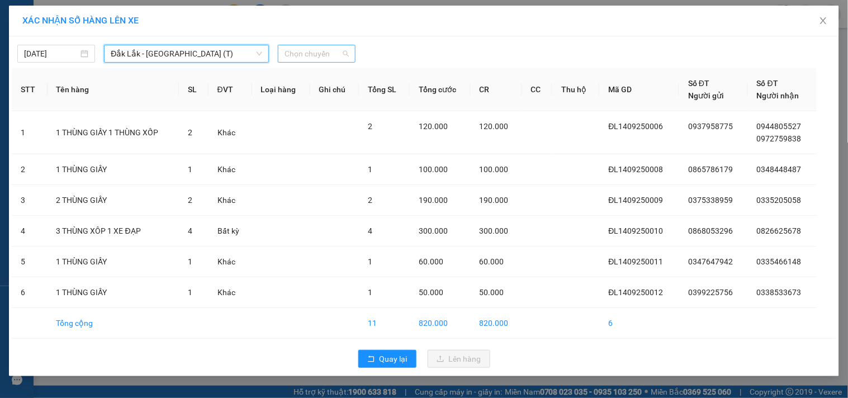
click at [298, 57] on span "Chọn chuyến" at bounding box center [317, 53] width 64 height 17
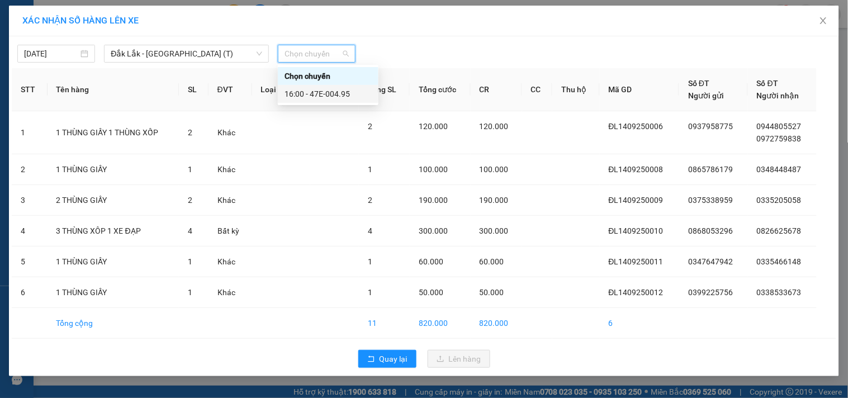
click at [319, 91] on div "16:00 - 47E-004.95" at bounding box center [328, 94] width 87 height 12
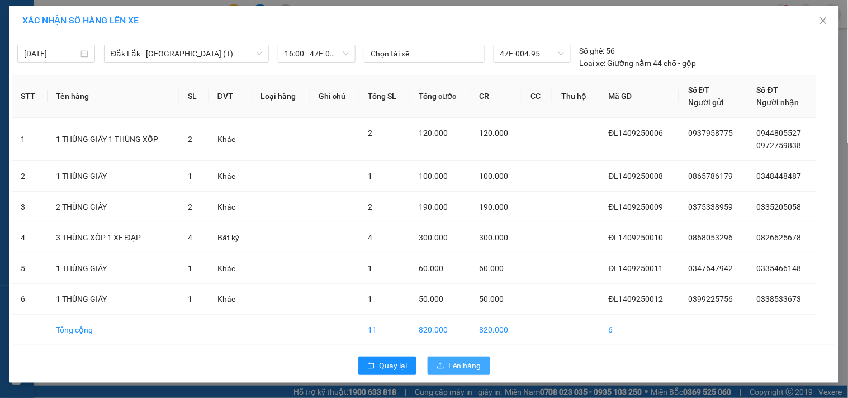
click at [462, 364] on span "Lên hàng" at bounding box center [465, 365] width 32 height 12
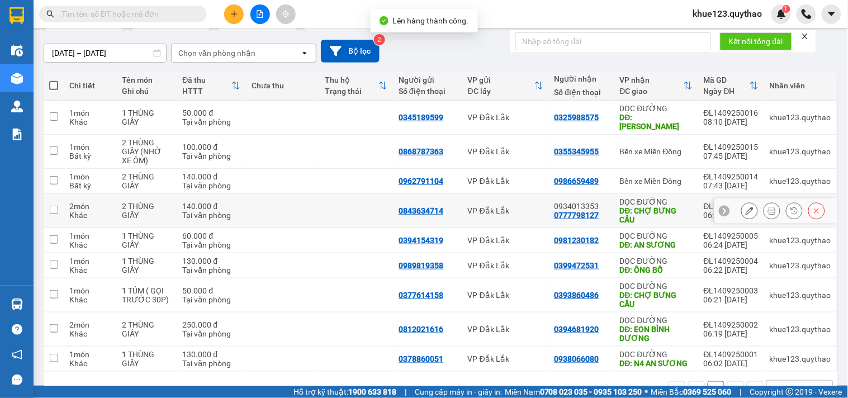
scroll to position [110, 0]
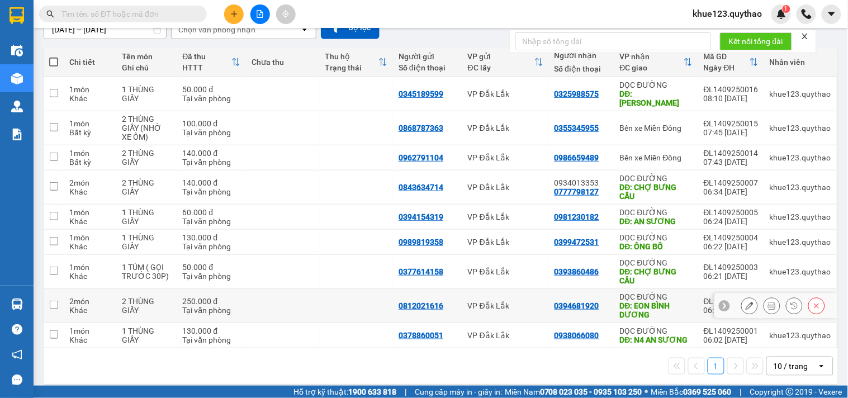
click at [52, 301] on input "checkbox" at bounding box center [54, 305] width 8 height 8
checkbox input "true"
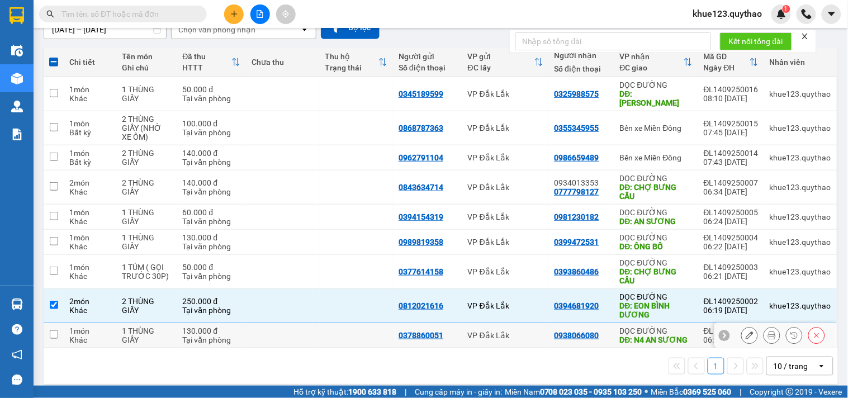
click at [50, 330] on input "checkbox" at bounding box center [54, 334] width 8 height 8
checkbox input "true"
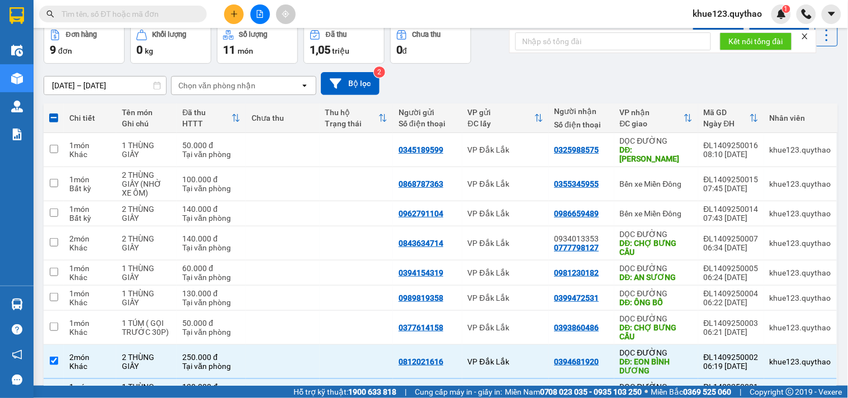
scroll to position [0, 0]
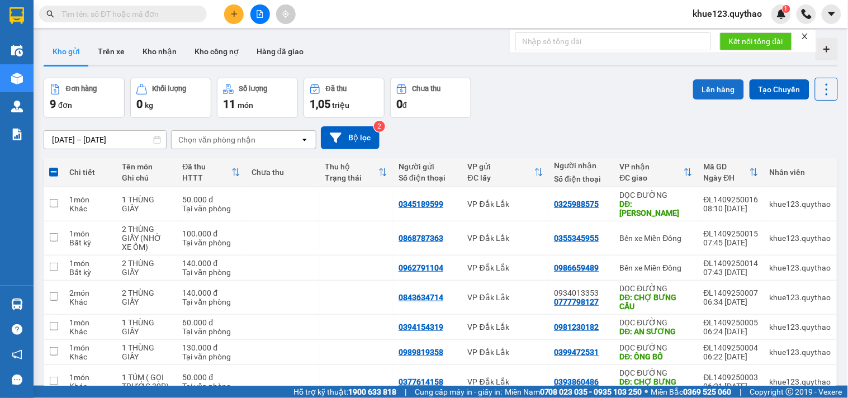
click at [695, 84] on button "Lên hàng" at bounding box center [718, 89] width 51 height 20
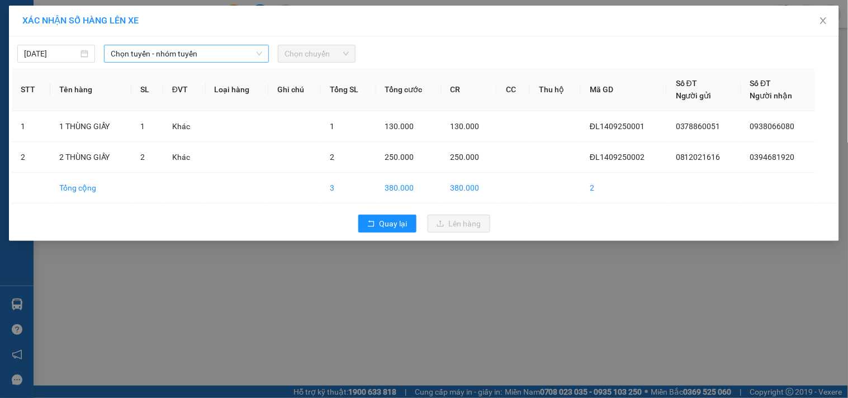
click at [236, 56] on span "Chọn tuyến - nhóm tuyến" at bounding box center [187, 53] width 152 height 17
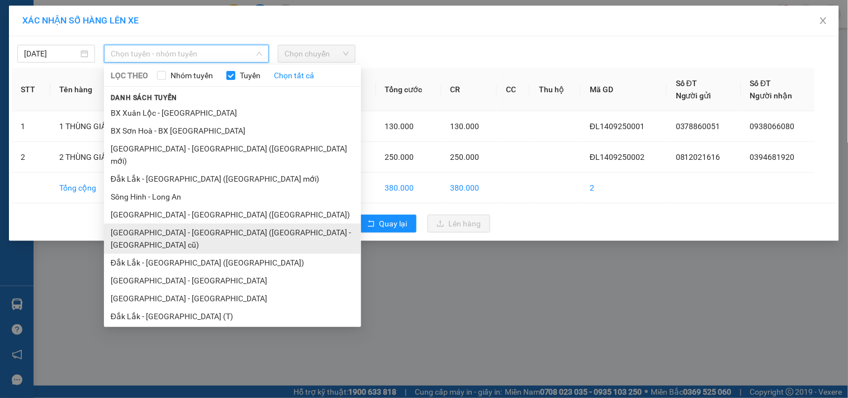
scroll to position [67, 0]
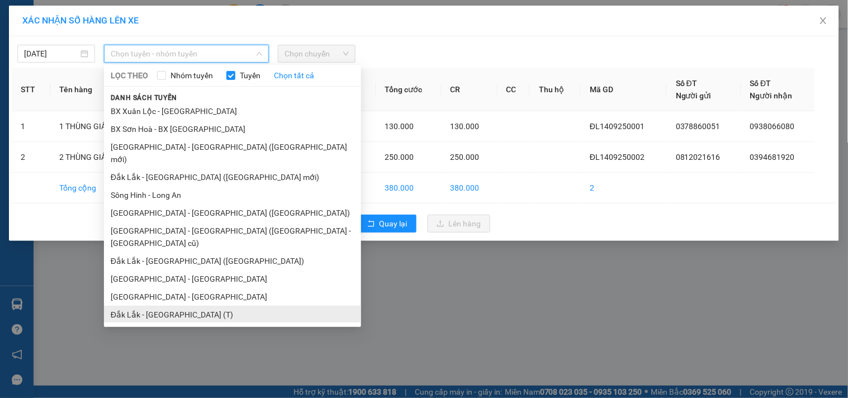
click at [215, 306] on li "Đắk Lắk - [GEOGRAPHIC_DATA] (T)" at bounding box center [232, 315] width 257 height 18
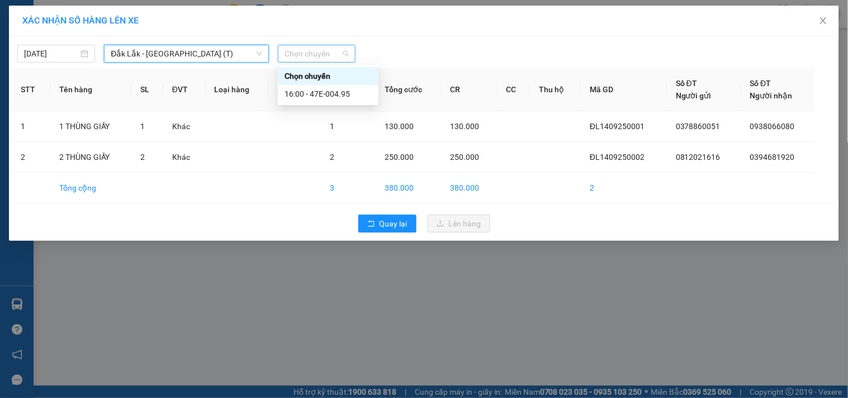
click at [342, 51] on span "Chọn chuyến" at bounding box center [317, 53] width 64 height 17
click at [344, 96] on div "16:00 - 47E-004.95" at bounding box center [328, 94] width 87 height 12
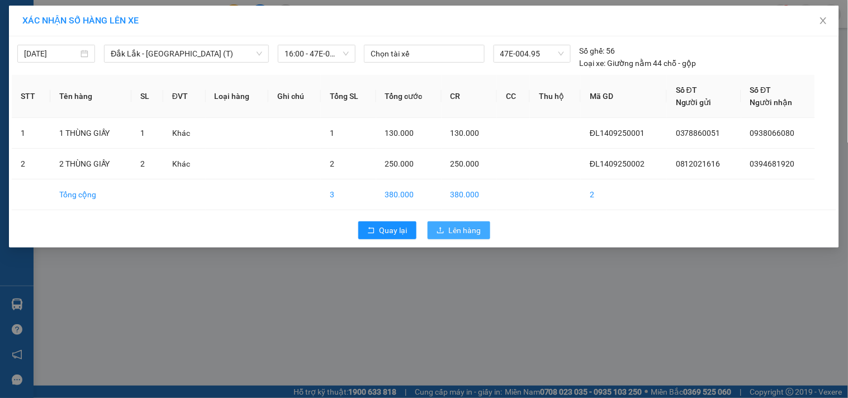
click at [448, 229] on button "Lên hàng" at bounding box center [459, 230] width 63 height 18
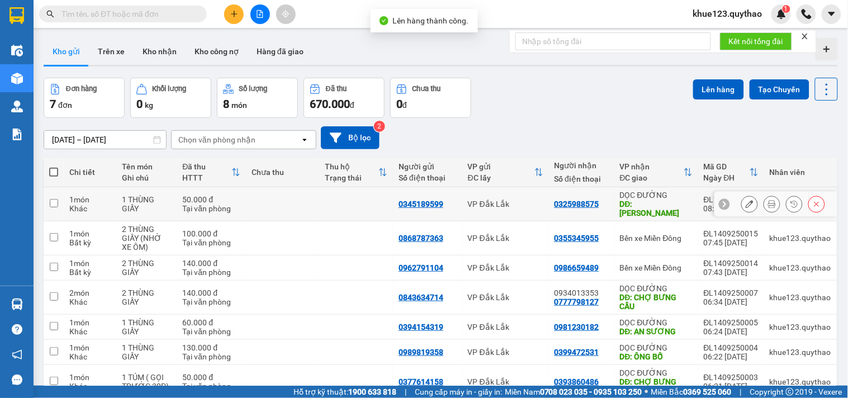
scroll to position [51, 0]
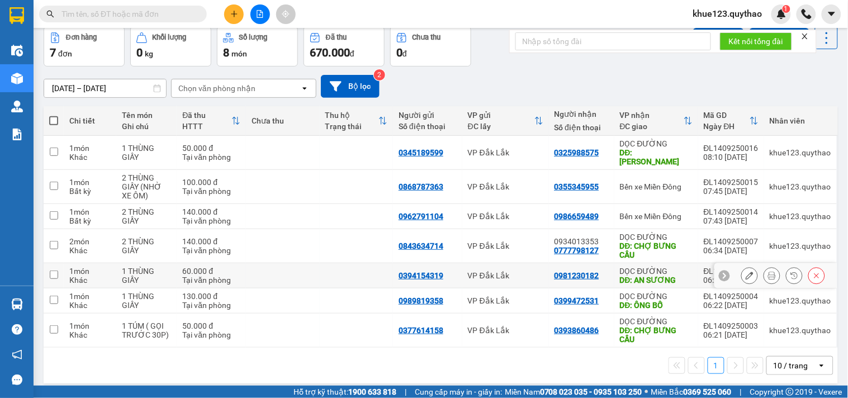
drag, startPoint x: 48, startPoint y: 267, endPoint x: 54, endPoint y: 277, distance: 12.1
click at [48, 267] on td at bounding box center [54, 275] width 20 height 25
checkbox input "true"
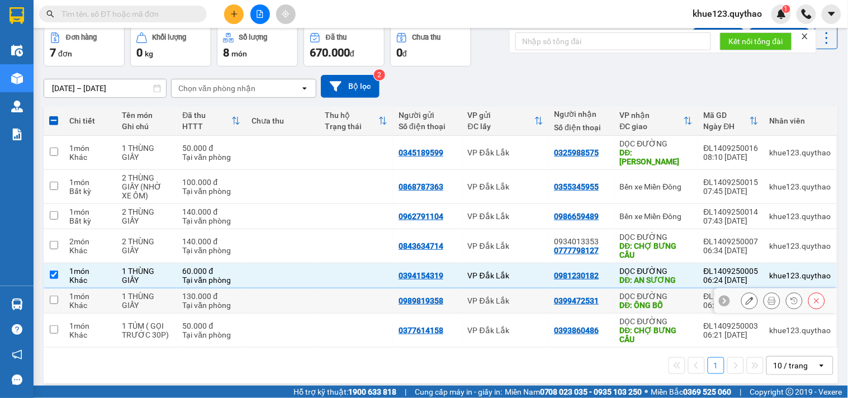
click at [57, 296] on input "checkbox" at bounding box center [54, 300] width 8 height 8
checkbox input "true"
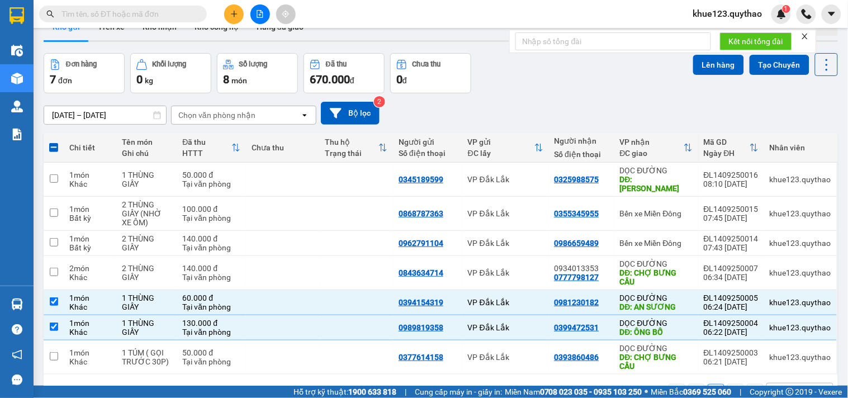
scroll to position [0, 0]
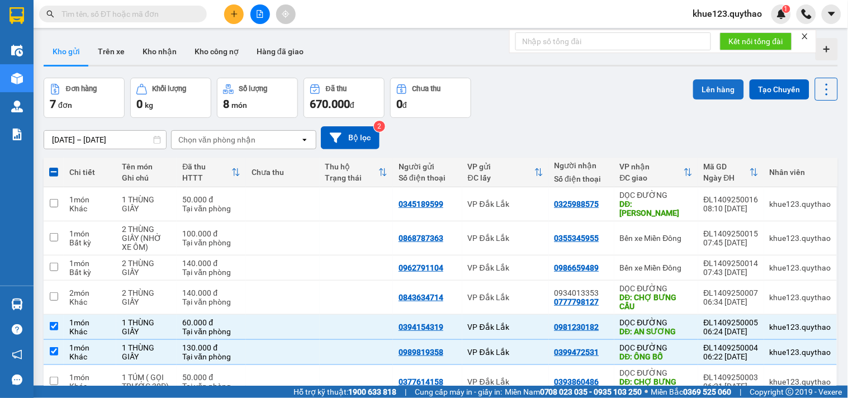
click at [723, 89] on button "Lên hàng" at bounding box center [718, 89] width 51 height 20
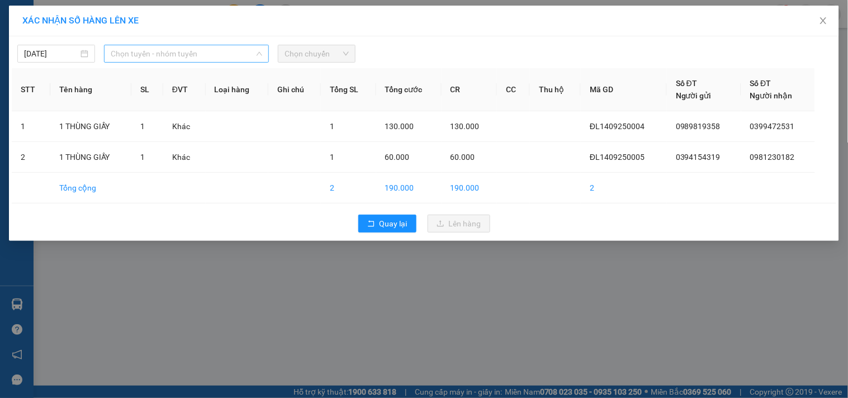
click at [235, 56] on span "Chọn tuyến - nhóm tuyến" at bounding box center [187, 53] width 152 height 17
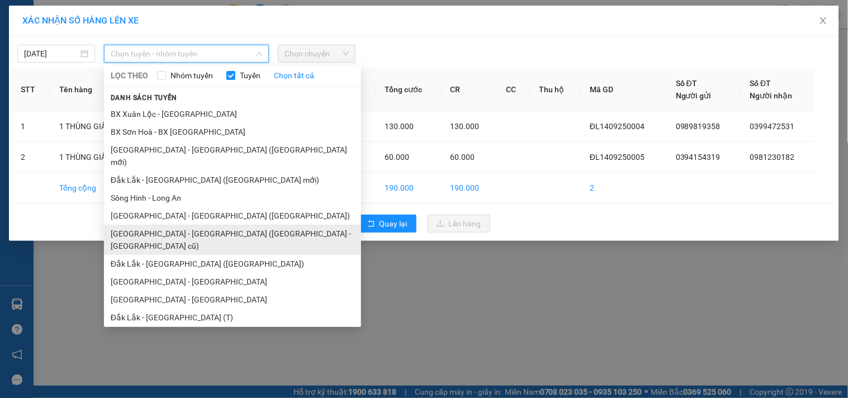
scroll to position [67, 0]
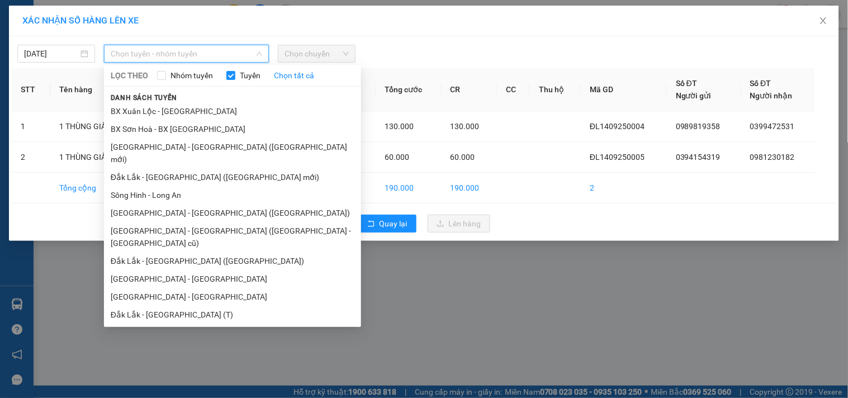
drag, startPoint x: 220, startPoint y: 276, endPoint x: 222, endPoint y: 268, distance: 8.1
click at [221, 306] on li "Đắk Lắk - [GEOGRAPHIC_DATA] (T)" at bounding box center [232, 315] width 257 height 18
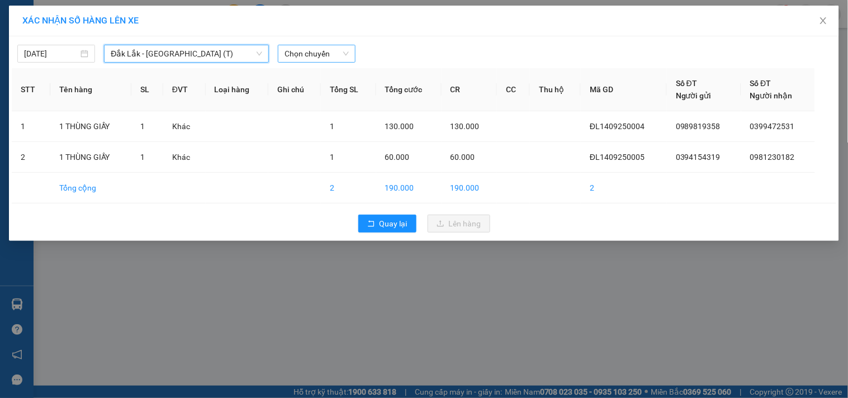
click at [336, 55] on span "Chọn chuyến" at bounding box center [317, 53] width 64 height 17
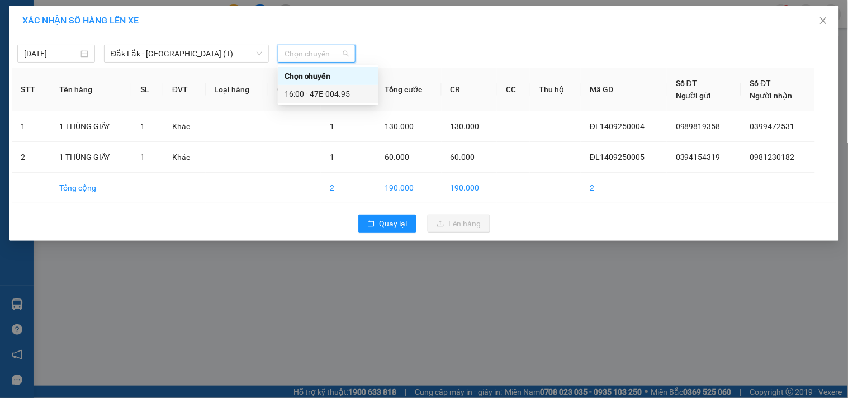
click at [335, 92] on div "16:00 - 47E-004.95" at bounding box center [328, 94] width 87 height 12
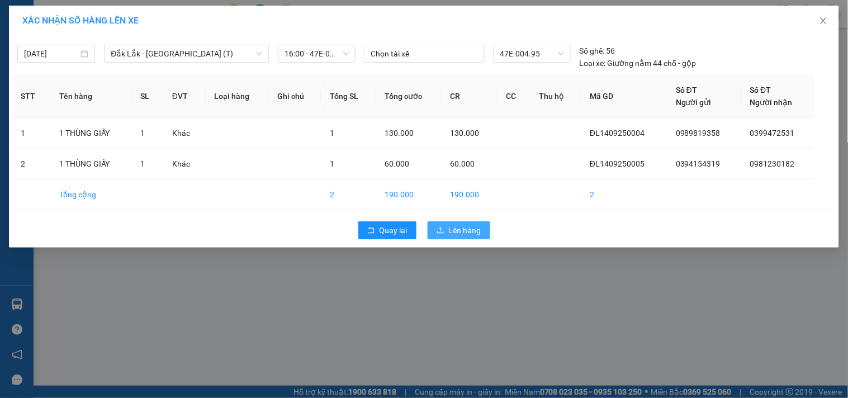
click at [441, 224] on button "Lên hàng" at bounding box center [459, 230] width 63 height 18
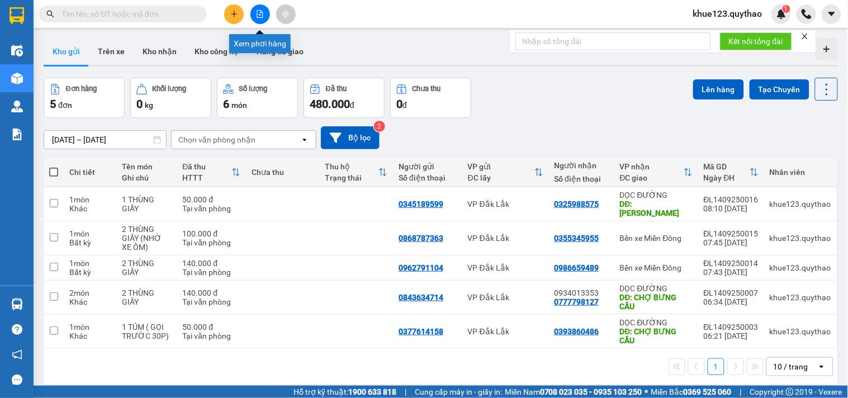
click at [263, 13] on icon "file-add" at bounding box center [260, 14] width 6 height 8
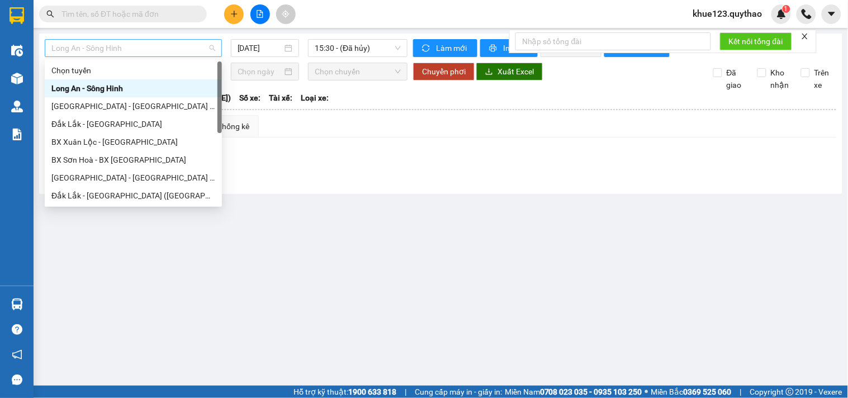
click at [212, 46] on span "Long An - Sông Hinh" at bounding box center [133, 48] width 164 height 17
click at [317, 234] on main "Long An - Sông Hinh [DATE] 15:30 - ([GEOGRAPHIC_DATA]) Làm mới In phơi In đơn c…" at bounding box center [424, 193] width 848 height 386
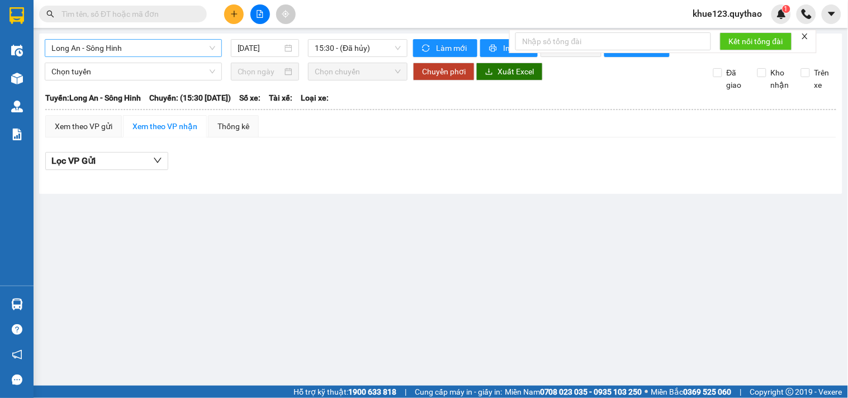
click at [198, 53] on span "Long An - Sông Hinh" at bounding box center [133, 48] width 164 height 17
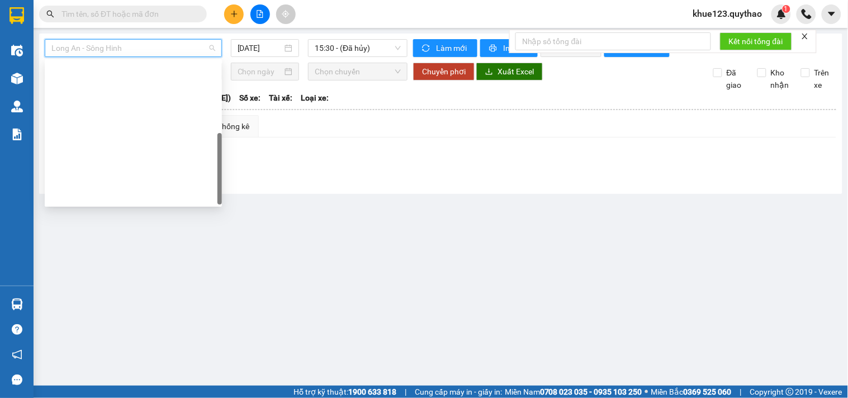
scroll to position [160, 0]
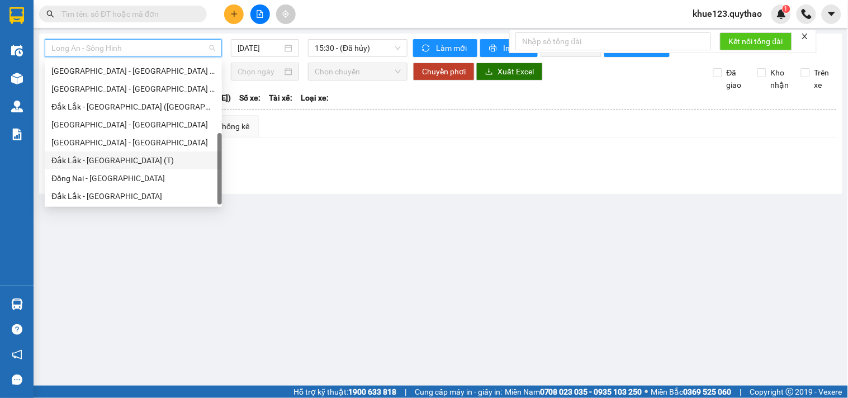
click at [161, 163] on div "Đắk Lắk - [GEOGRAPHIC_DATA] (T)" at bounding box center [133, 160] width 164 height 12
type input "[DATE]"
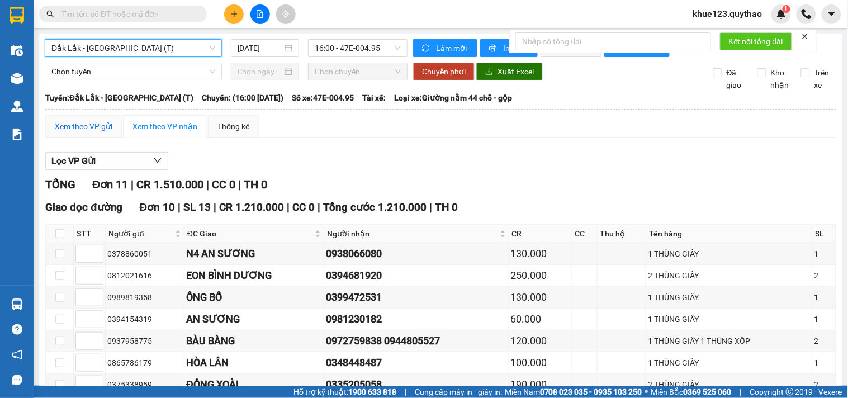
click at [107, 131] on div "Xem theo VP gửi" at bounding box center [84, 126] width 58 height 12
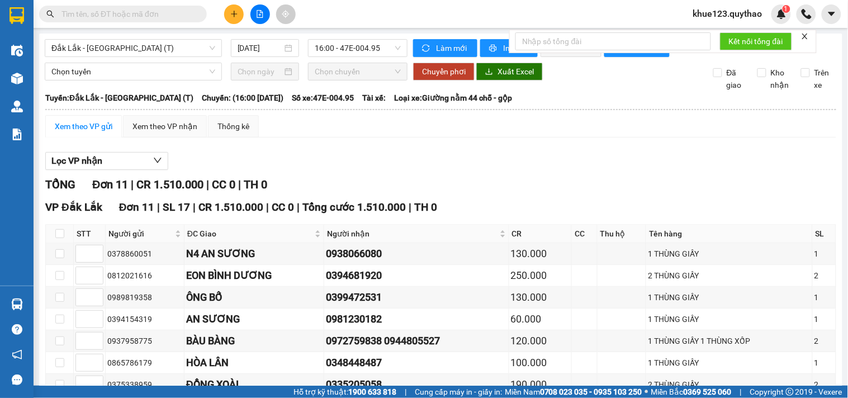
click at [593, 171] on div "Lọc VP nhận" at bounding box center [440, 161] width 791 height 18
click at [804, 35] on icon "close" at bounding box center [805, 36] width 8 height 8
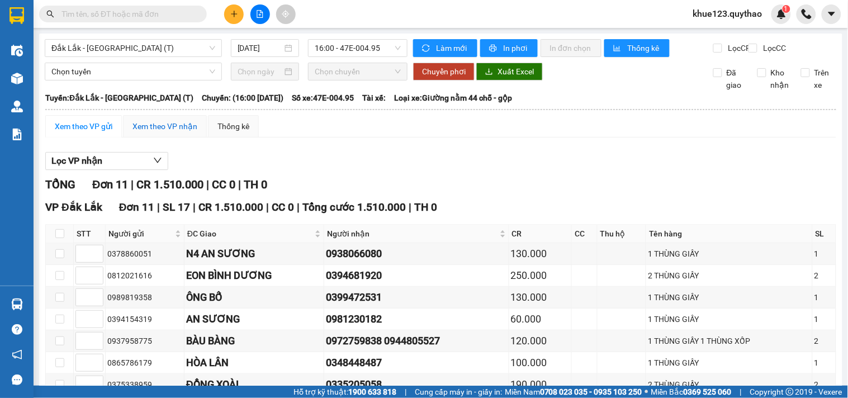
drag, startPoint x: 181, startPoint y: 130, endPoint x: 349, endPoint y: 97, distance: 172.1
click at [181, 130] on div "Xem theo VP nhận" at bounding box center [164, 126] width 65 height 12
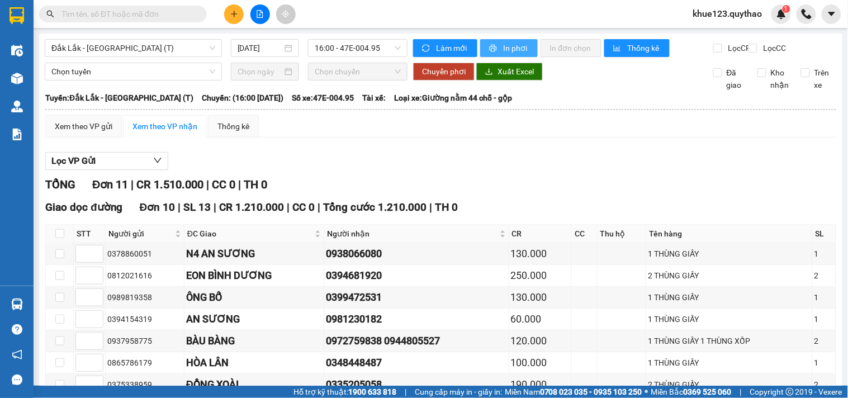
click at [511, 49] on span "In phơi" at bounding box center [516, 48] width 26 height 12
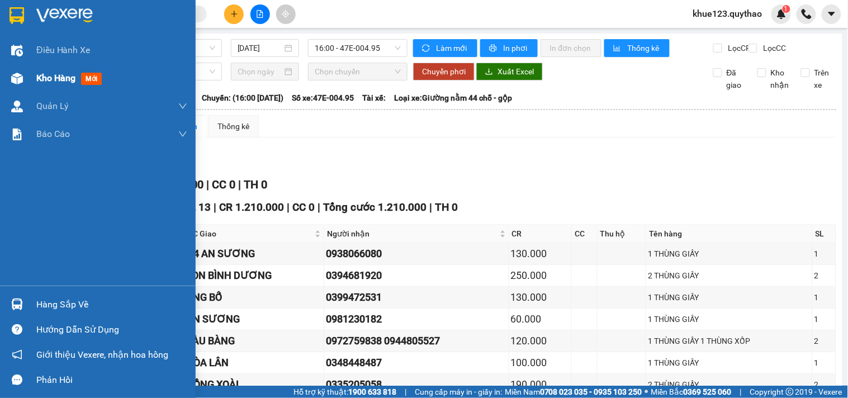
click at [105, 70] on div "Kho hàng mới" at bounding box center [111, 78] width 151 height 28
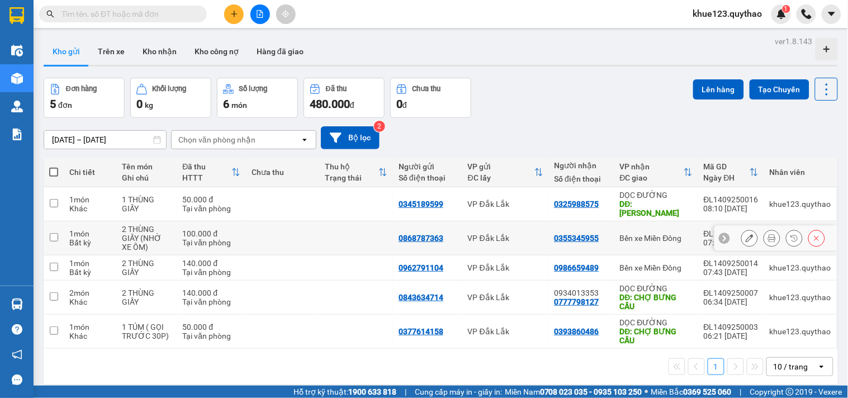
scroll to position [51, 0]
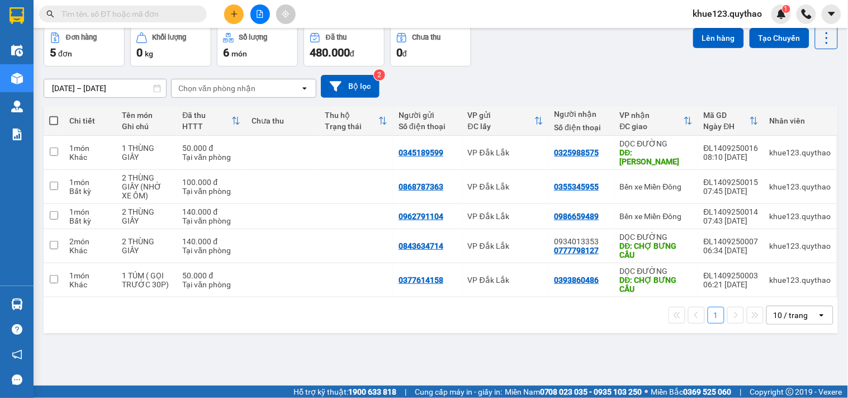
click at [34, 76] on main "ver 1.8.143 Kho gửi Trên xe Kho nhận Kho công nợ Hàng đã giao Đơn hàng 5 đơn Kh…" at bounding box center [424, 193] width 848 height 386
drag, startPoint x: 54, startPoint y: 238, endPoint x: 56, endPoint y: 262, distance: 24.1
click at [54, 241] on input "checkbox" at bounding box center [54, 245] width 8 height 8
checkbox input "true"
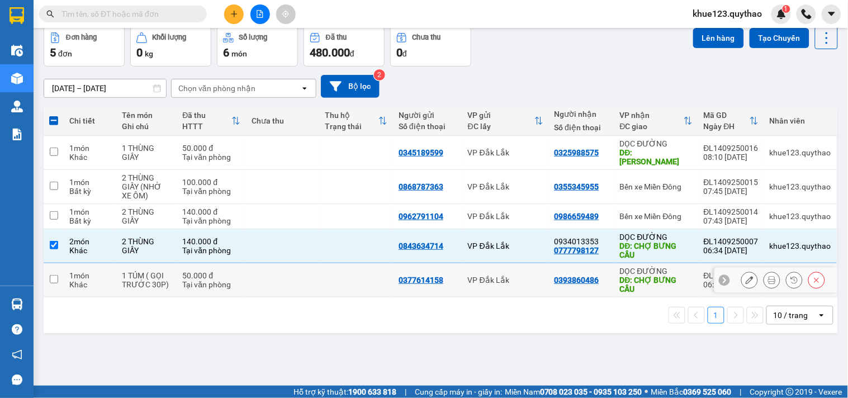
click at [54, 275] on input "checkbox" at bounding box center [54, 279] width 8 height 8
checkbox input "true"
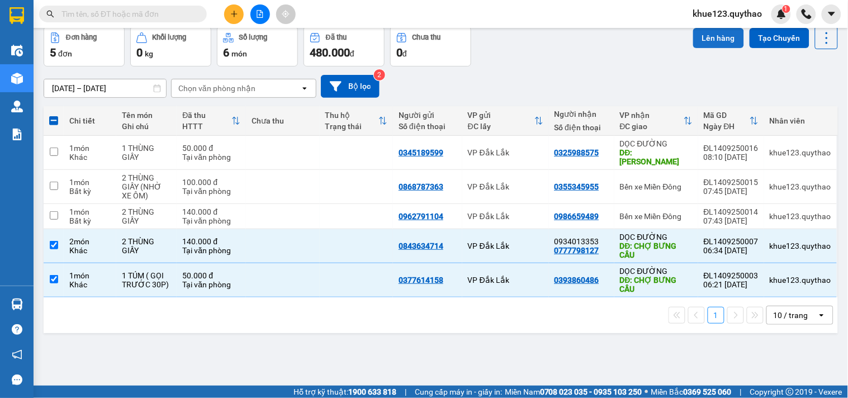
click at [707, 38] on button "Lên hàng" at bounding box center [718, 38] width 51 height 20
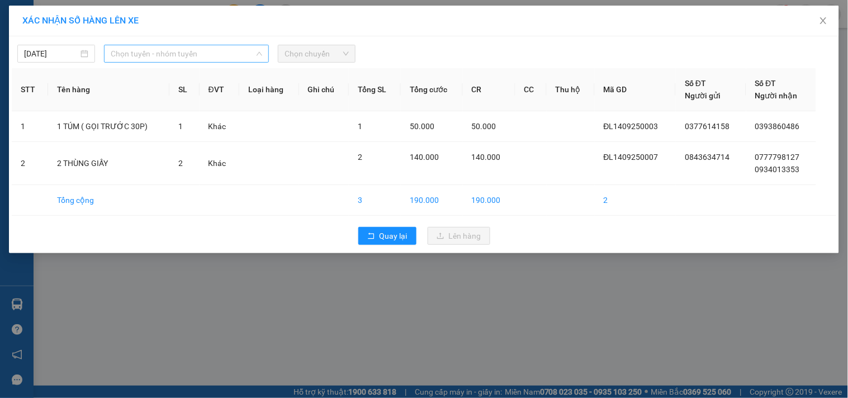
click at [249, 53] on span "Chọn tuyến - nhóm tuyến" at bounding box center [187, 53] width 152 height 17
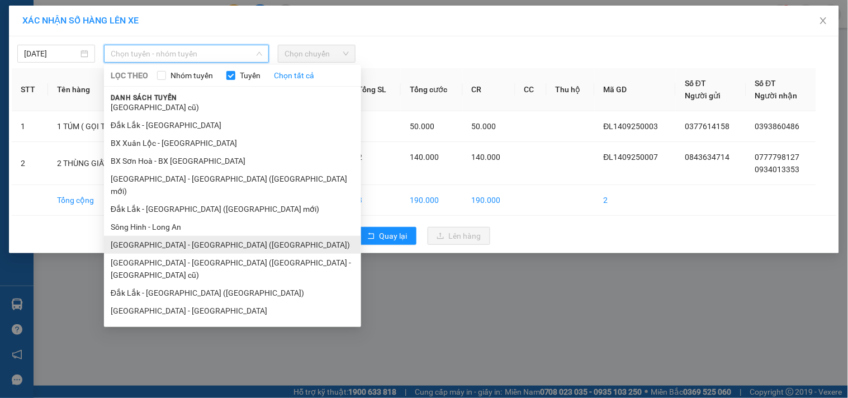
scroll to position [67, 0]
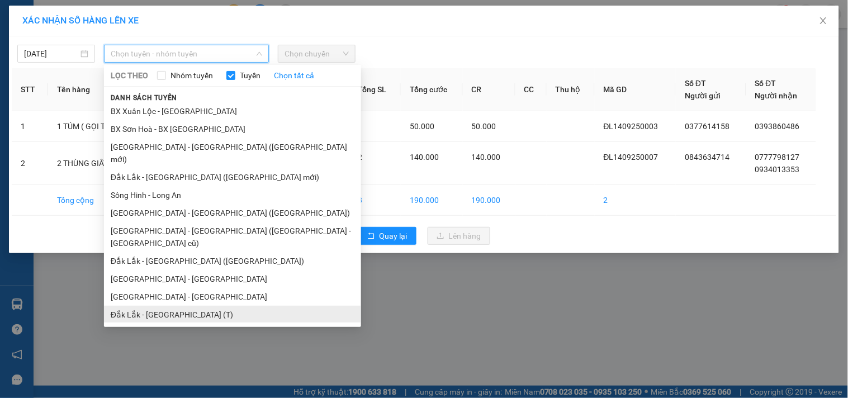
click at [200, 306] on li "Đắk Lắk - [GEOGRAPHIC_DATA] (T)" at bounding box center [232, 315] width 257 height 18
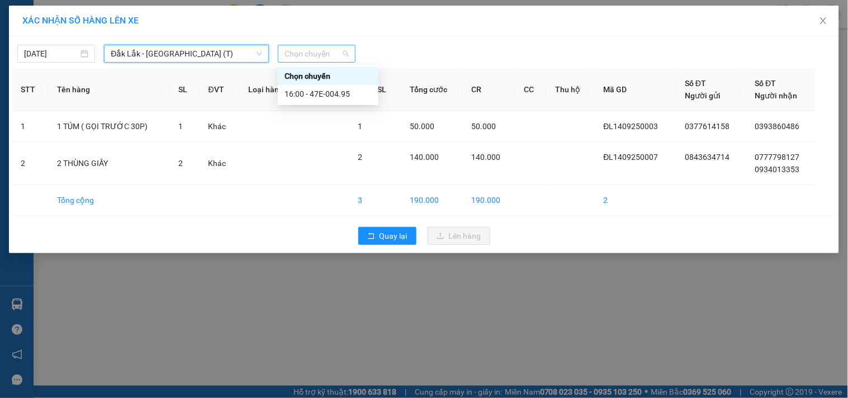
drag, startPoint x: 309, startPoint y: 54, endPoint x: 311, endPoint y: 69, distance: 15.7
click at [310, 54] on span "Chọn chuyến" at bounding box center [317, 53] width 64 height 17
click at [318, 95] on div "16:00 - 47E-004.95" at bounding box center [328, 94] width 87 height 12
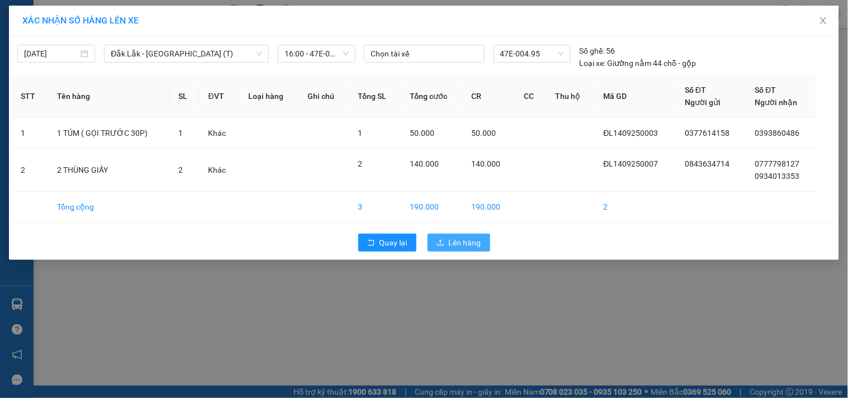
click at [447, 248] on button "Lên hàng" at bounding box center [459, 243] width 63 height 18
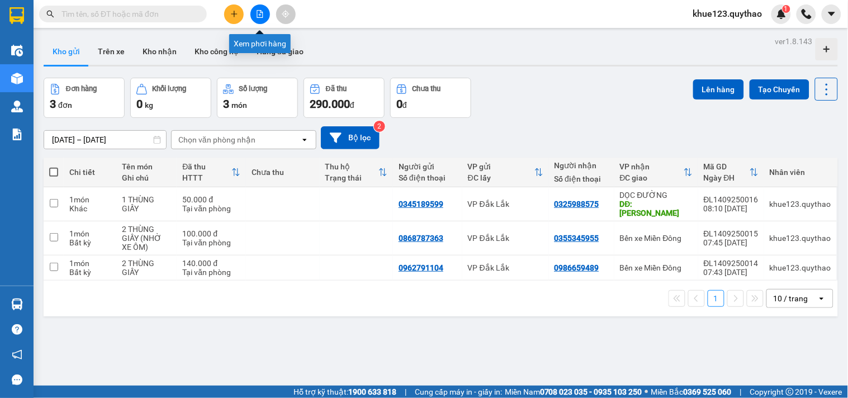
click at [257, 11] on icon "file-add" at bounding box center [260, 14] width 6 height 8
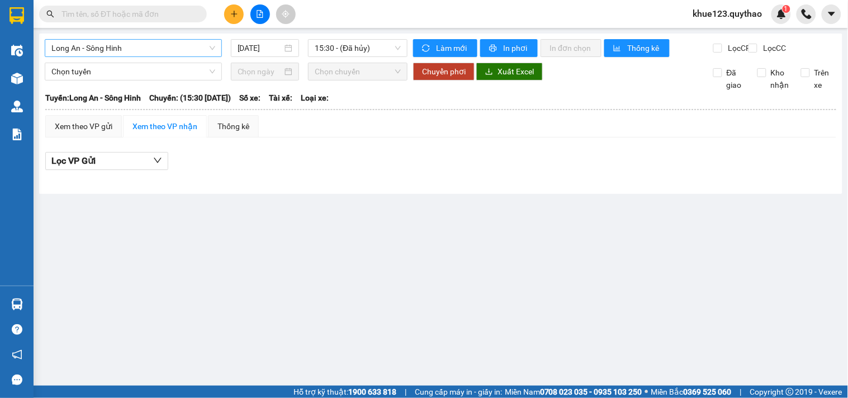
click at [197, 47] on span "Long An - Sông Hinh" at bounding box center [133, 48] width 164 height 17
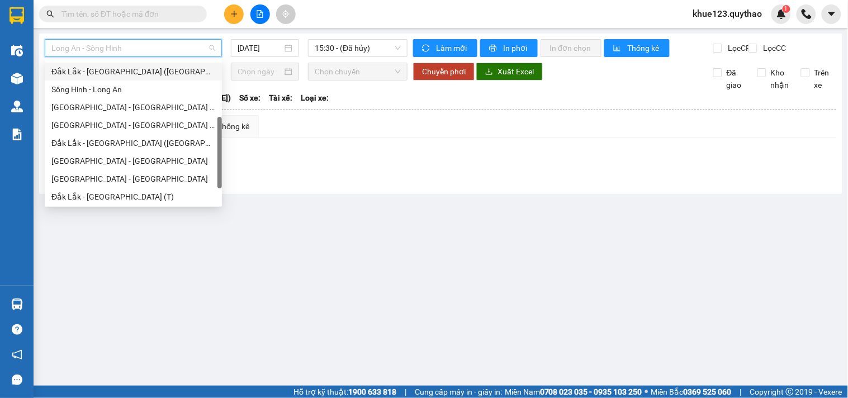
scroll to position [160, 0]
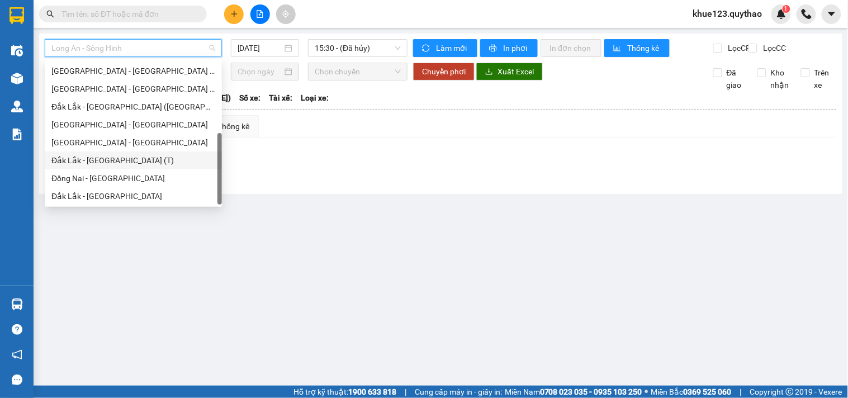
click at [159, 158] on div "Đắk Lắk - [GEOGRAPHIC_DATA] (T)" at bounding box center [133, 160] width 164 height 12
type input "[DATE]"
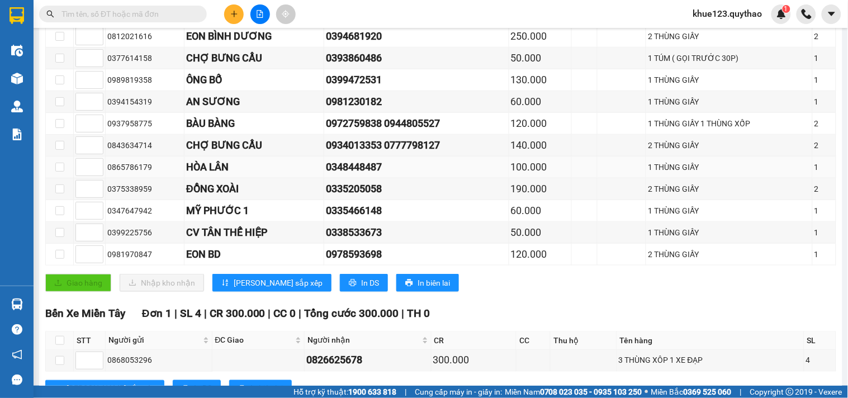
scroll to position [248, 0]
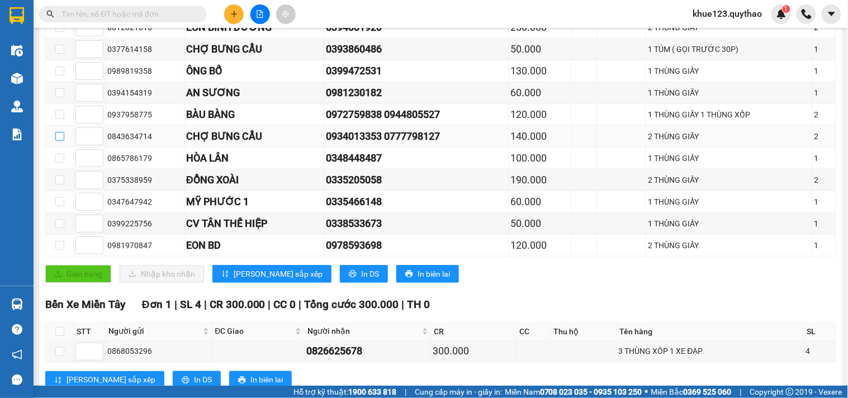
click at [59, 141] on input "checkbox" at bounding box center [59, 136] width 9 height 9
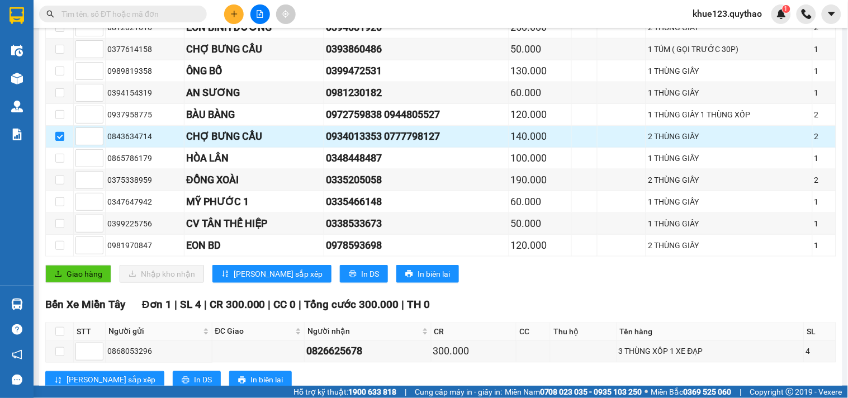
click at [59, 141] on input "checkbox" at bounding box center [59, 136] width 9 height 9
checkbox input "false"
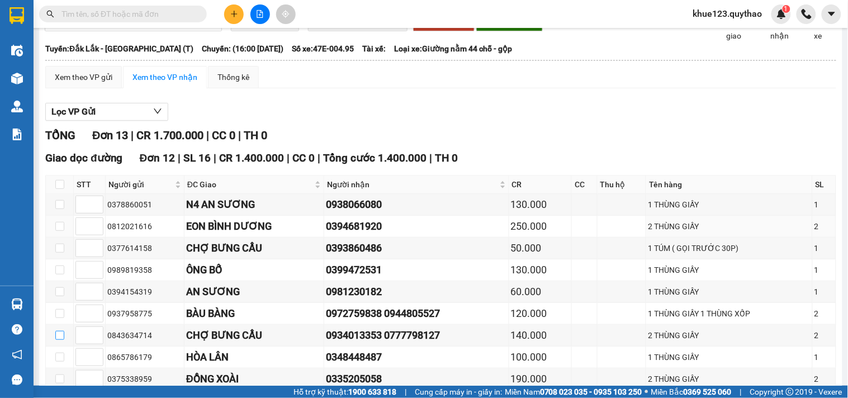
scroll to position [0, 0]
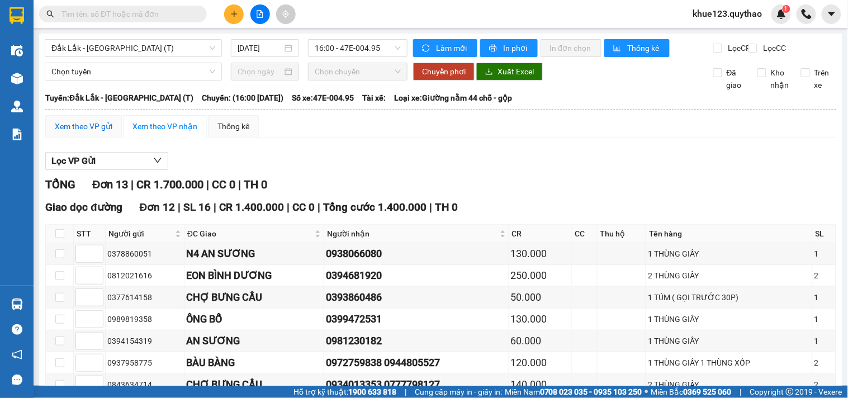
drag, startPoint x: 85, startPoint y: 134, endPoint x: 173, endPoint y: 132, distance: 88.3
click at [86, 132] on div "Xem theo VP gửi" at bounding box center [84, 126] width 58 height 12
drag, startPoint x: 152, startPoint y: 130, endPoint x: 342, endPoint y: 94, distance: 193.5
click at [152, 131] on div "Xem theo VP nhận" at bounding box center [164, 126] width 65 height 12
click at [506, 45] on span "In phơi" at bounding box center [516, 48] width 26 height 12
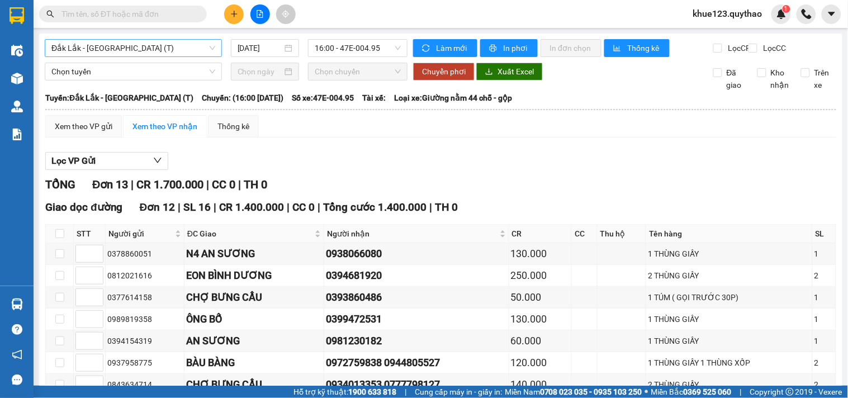
click at [165, 51] on span "Đắk Lắk - [GEOGRAPHIC_DATA] (T)" at bounding box center [133, 48] width 164 height 17
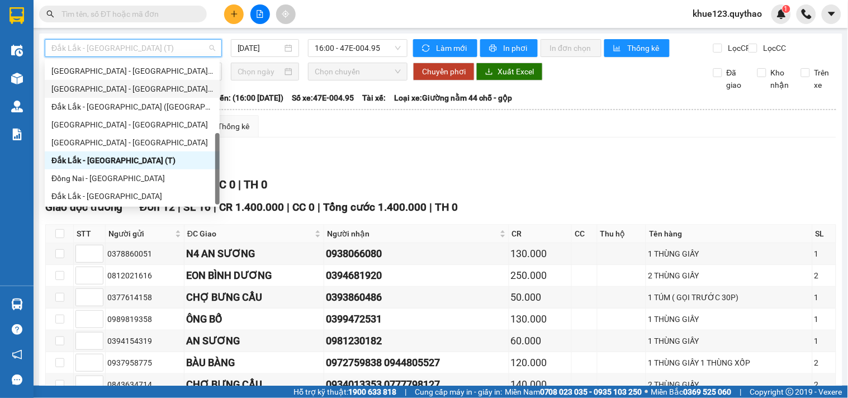
click at [152, 90] on div "[GEOGRAPHIC_DATA] - [GEOGRAPHIC_DATA] ([GEOGRAPHIC_DATA] - [GEOGRAPHIC_DATA] cũ)" at bounding box center [132, 89] width 162 height 12
type input "[DATE]"
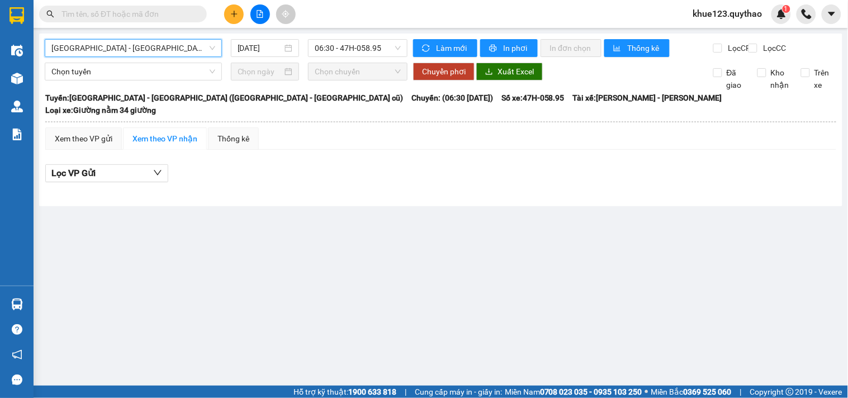
click at [194, 47] on span "[GEOGRAPHIC_DATA] - [GEOGRAPHIC_DATA] ([GEOGRAPHIC_DATA] - [GEOGRAPHIC_DATA] cũ)" at bounding box center [133, 48] width 164 height 17
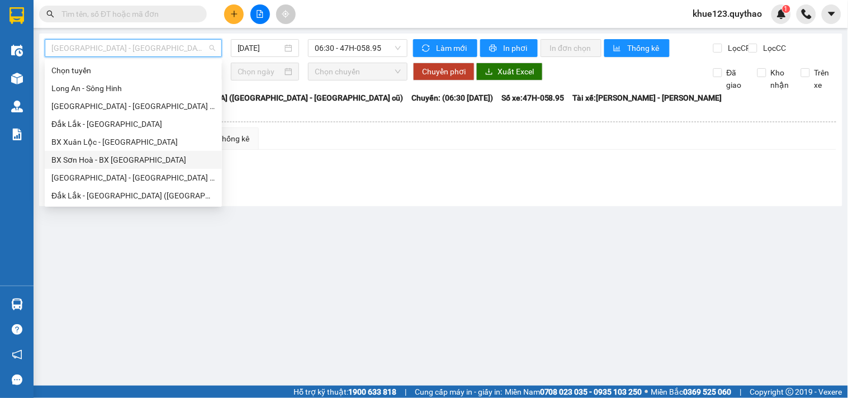
scroll to position [62, 0]
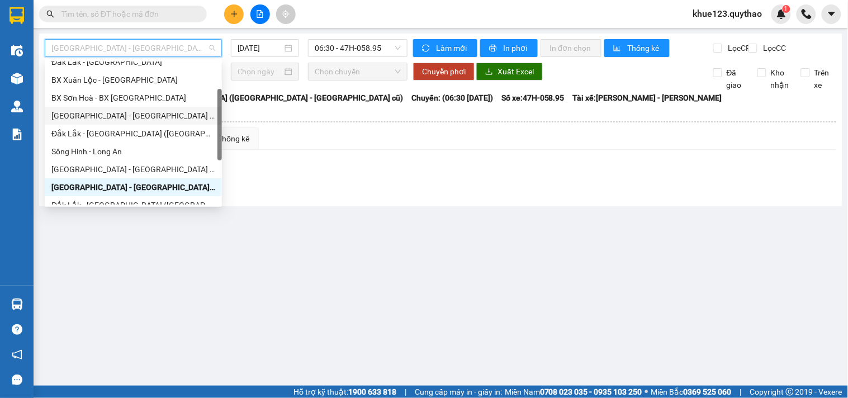
click at [155, 111] on div "[GEOGRAPHIC_DATA] - [GEOGRAPHIC_DATA] ([GEOGRAPHIC_DATA] mới)" at bounding box center [133, 116] width 164 height 12
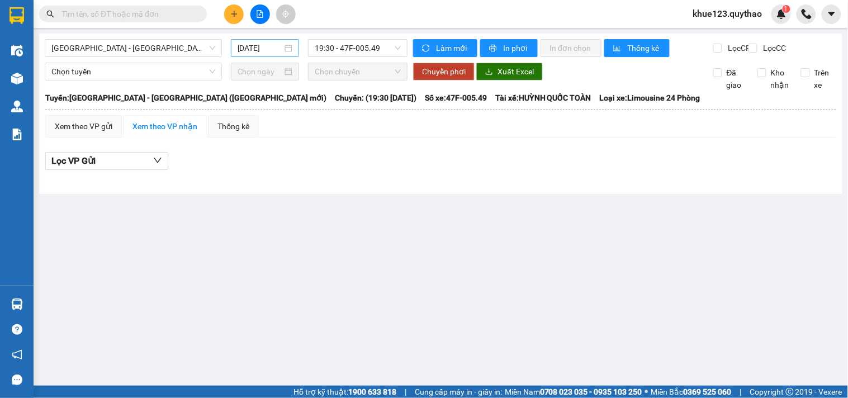
click at [282, 48] on div "[DATE]" at bounding box center [265, 48] width 55 height 12
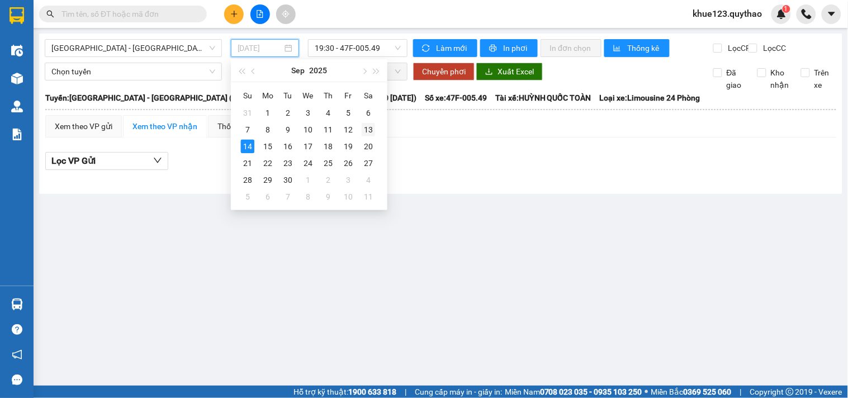
click at [366, 132] on div "13" at bounding box center [368, 129] width 13 height 13
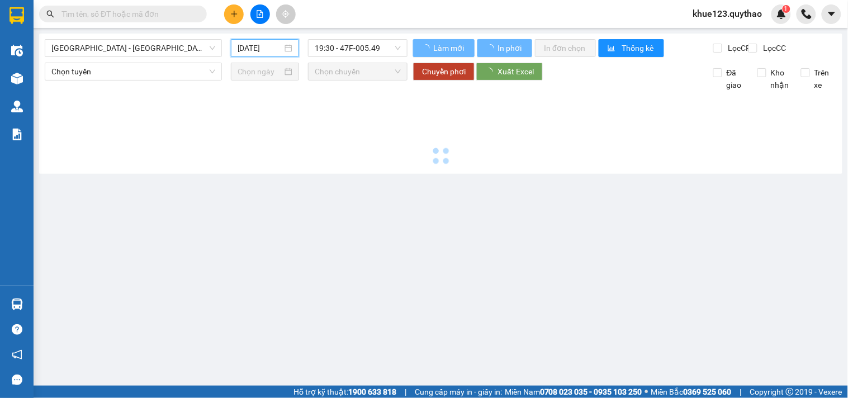
type input "[DATE]"
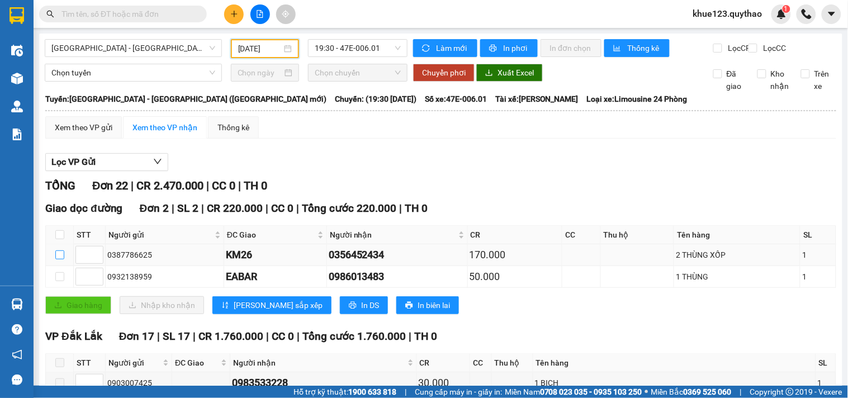
click at [63, 259] on input "checkbox" at bounding box center [59, 254] width 9 height 9
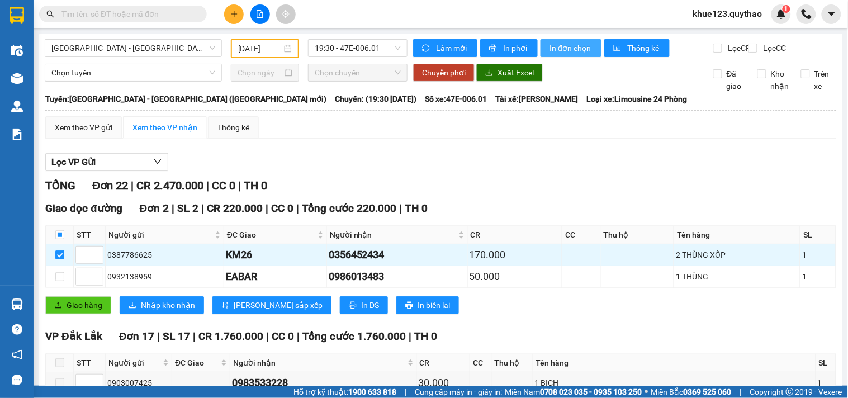
drag, startPoint x: 561, startPoint y: 43, endPoint x: 593, endPoint y: 101, distance: 66.0
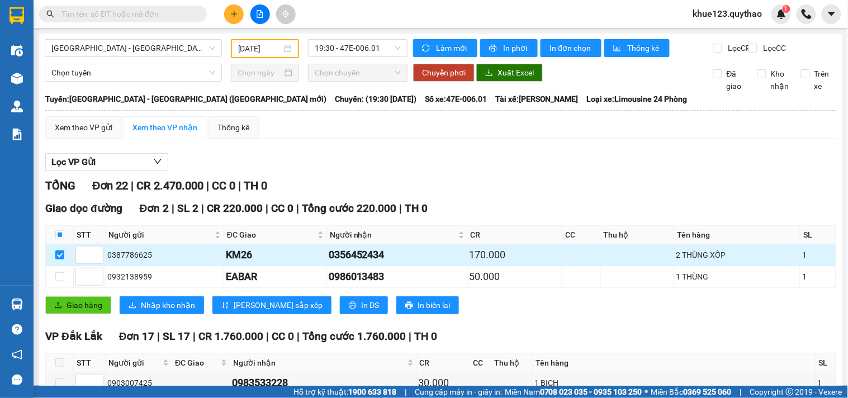
click at [58, 259] on input "checkbox" at bounding box center [59, 254] width 9 height 9
checkbox input "false"
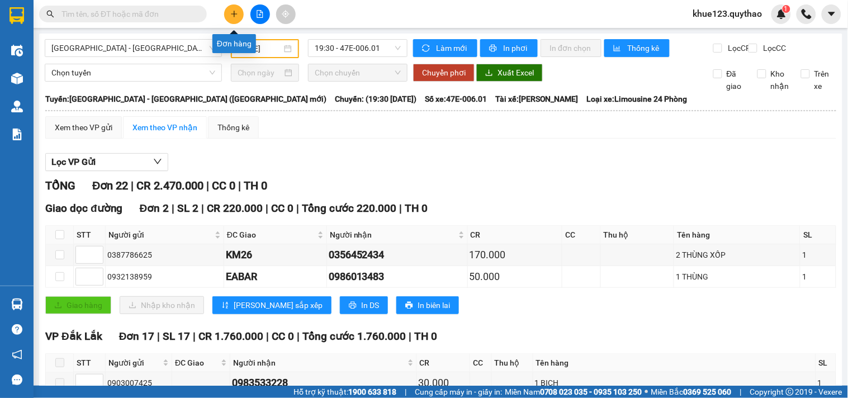
click at [234, 15] on icon "plus" at bounding box center [234, 14] width 1 height 6
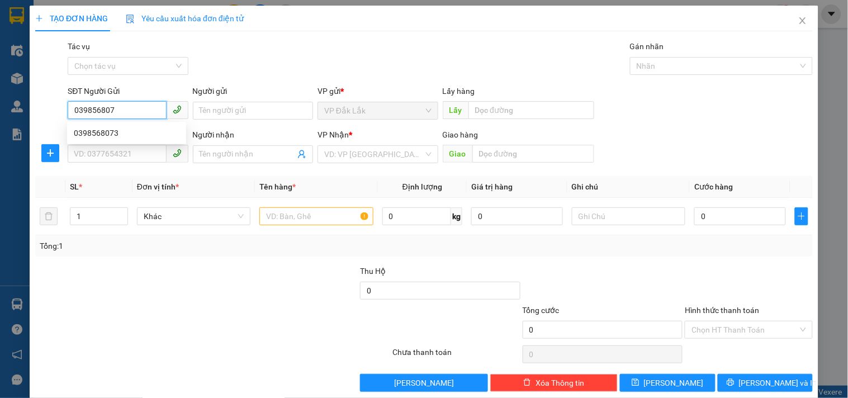
type input "0398568073"
click at [104, 131] on div "0398568073" at bounding box center [127, 133] width 106 height 12
type input "0902399227"
type input "0398568073"
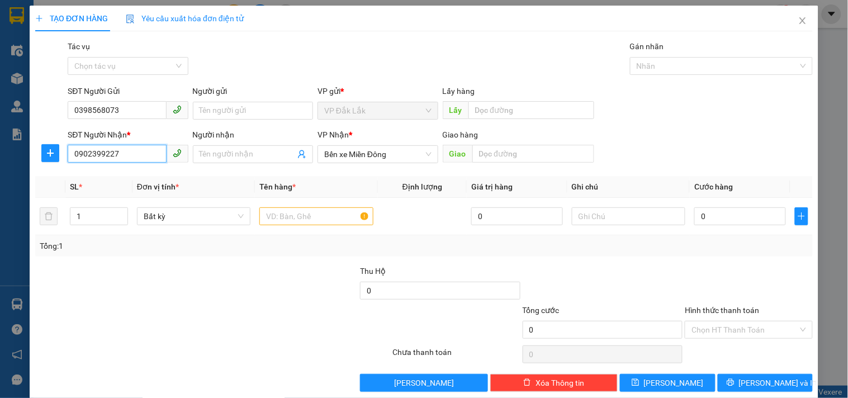
drag, startPoint x: 138, startPoint y: 152, endPoint x: 10, endPoint y: 148, distance: 128.1
click at [10, 148] on div "TẠO ĐƠN HÀNG Yêu cầu xuất hóa đơn điện tử Transit Pickup Surcharge Ids Transit …" at bounding box center [424, 199] width 848 height 398
type input "0908304995"
click at [317, 216] on input "text" at bounding box center [315, 216] width 113 height 18
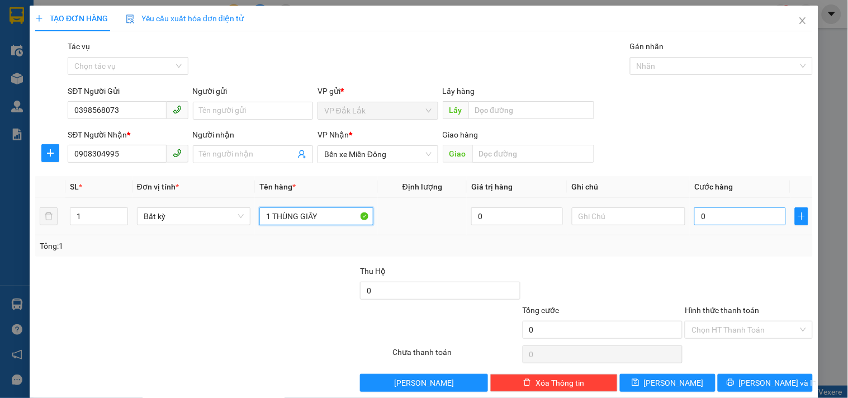
type input "1 THÙNG GIẤY"
click at [753, 219] on input "0" at bounding box center [740, 216] width 92 height 18
type input "1"
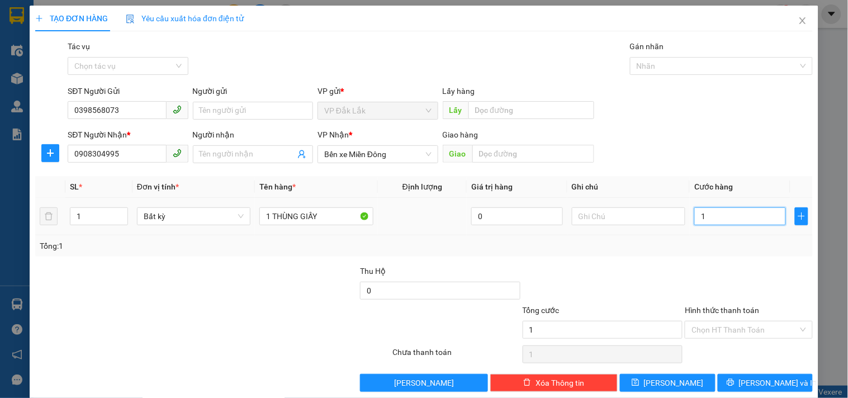
type input "12"
type input "120"
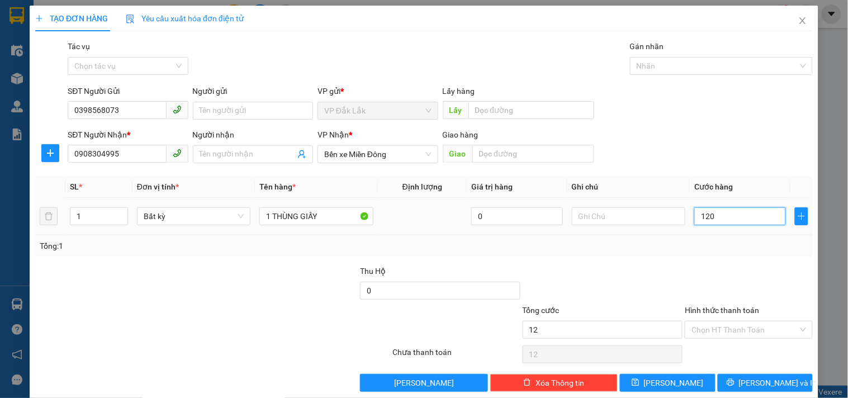
type input "120"
type input "1.200"
type input "12.000"
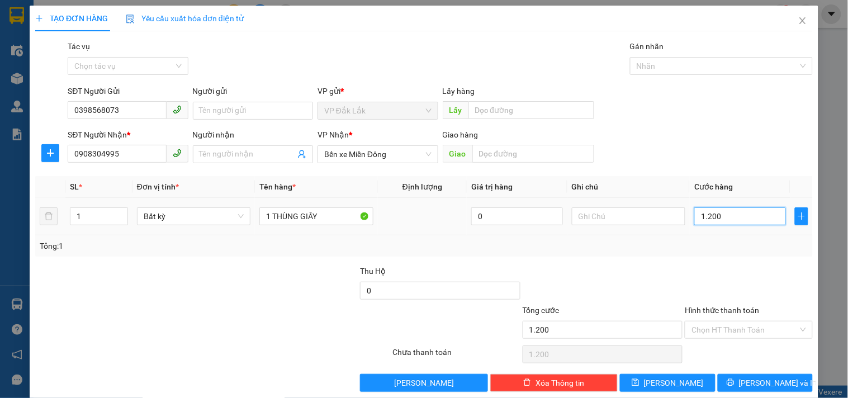
type input "12.000"
type input "120.000"
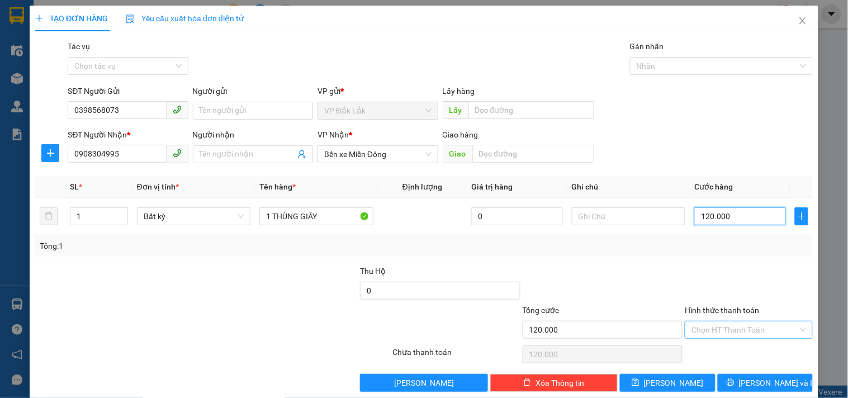
type input "120.000"
click at [732, 332] on input "Hình thức thanh toán" at bounding box center [745, 329] width 106 height 17
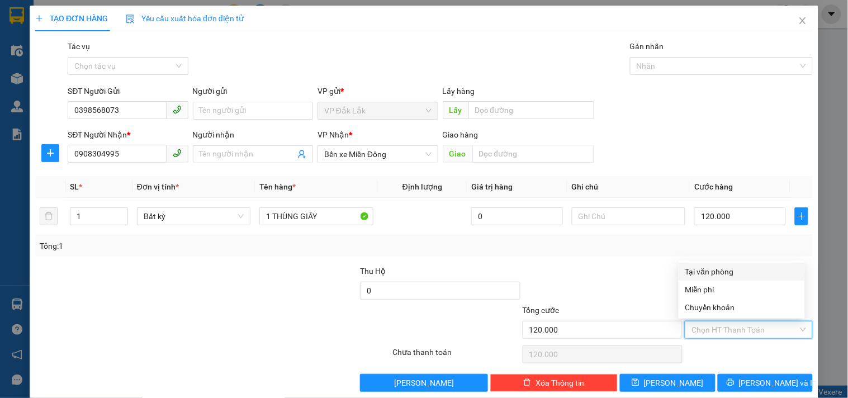
click at [727, 272] on div "Tại văn phòng" at bounding box center [741, 272] width 113 height 12
type input "0"
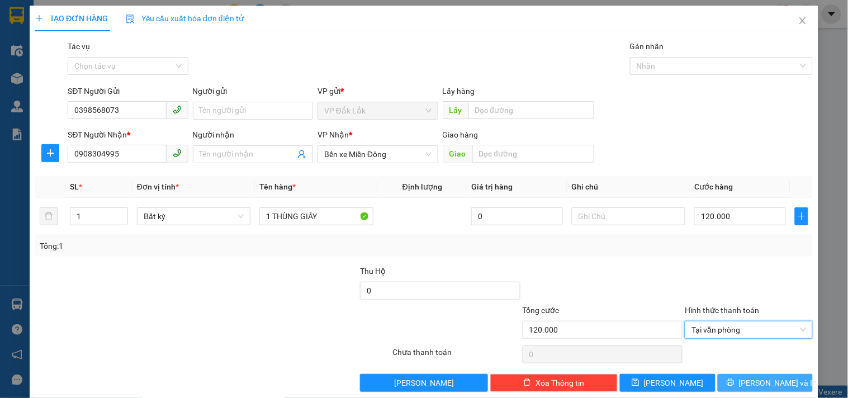
click at [770, 379] on span "[PERSON_NAME] và In" at bounding box center [778, 383] width 78 height 12
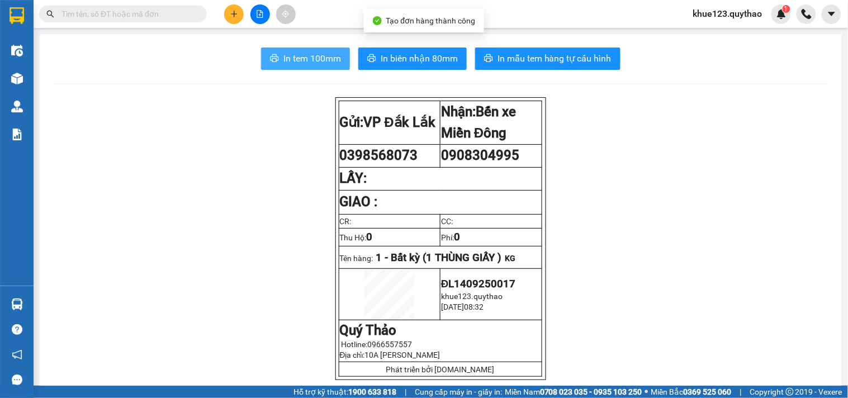
click at [302, 60] on span "In tem 100mm" at bounding box center [312, 58] width 58 height 14
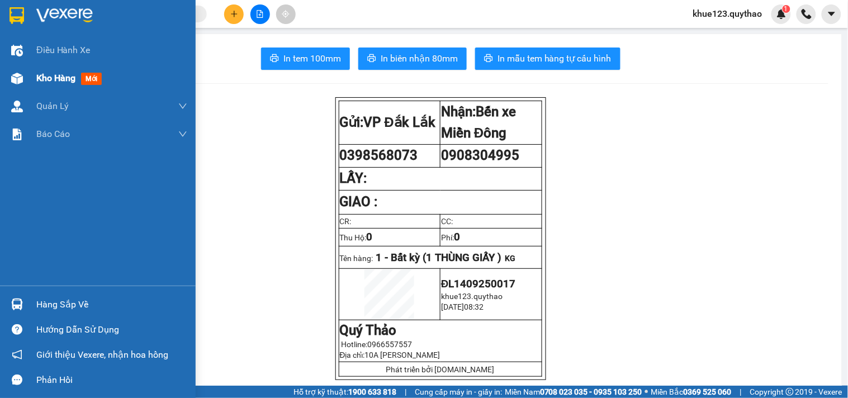
drag, startPoint x: 40, startPoint y: 77, endPoint x: 49, endPoint y: 78, distance: 9.0
click at [47, 77] on span "Kho hàng" at bounding box center [55, 78] width 39 height 11
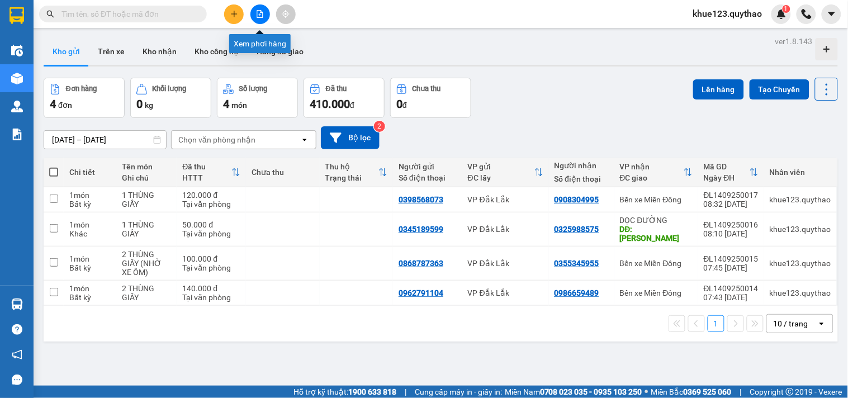
click at [256, 19] on button at bounding box center [260, 14] width 20 height 20
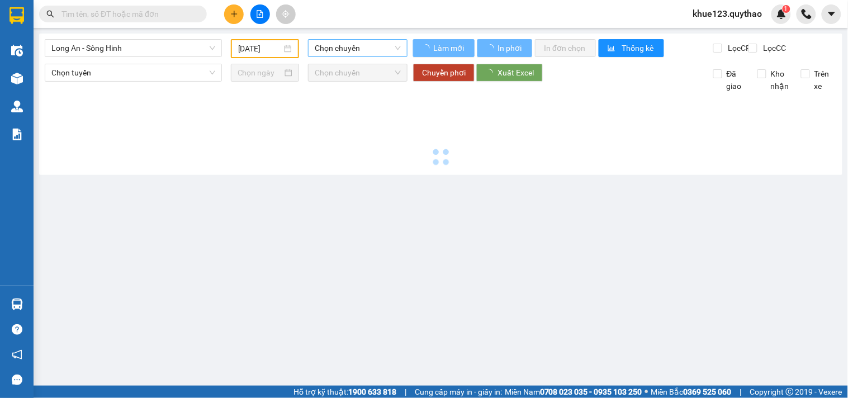
type input "[DATE]"
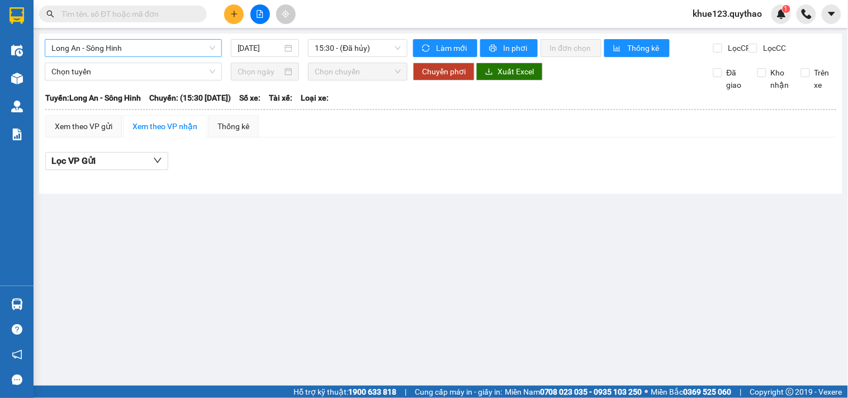
click at [168, 46] on span "Long An - Sông Hinh" at bounding box center [133, 48] width 164 height 17
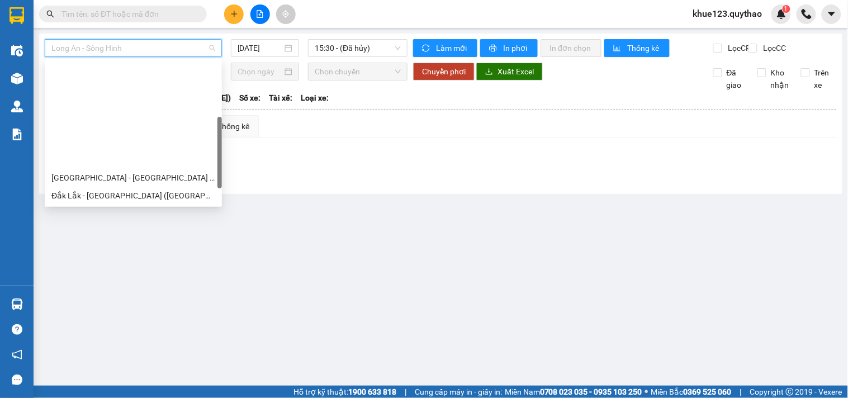
scroll to position [160, 0]
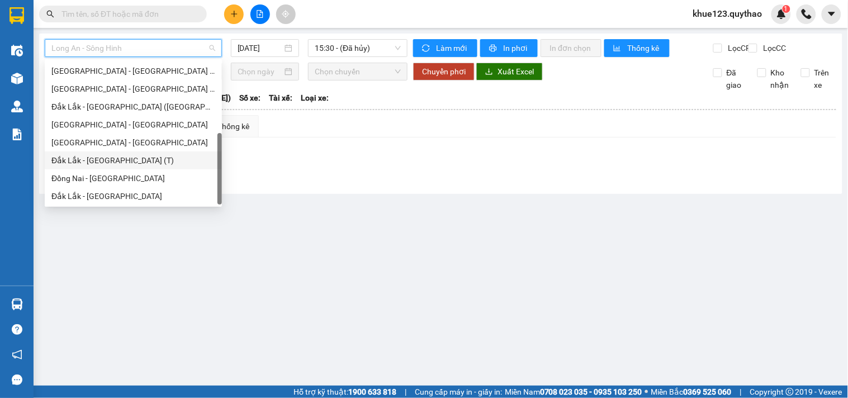
click at [124, 164] on div "Đắk Lắk - [GEOGRAPHIC_DATA] (T)" at bounding box center [133, 160] width 164 height 12
type input "[DATE]"
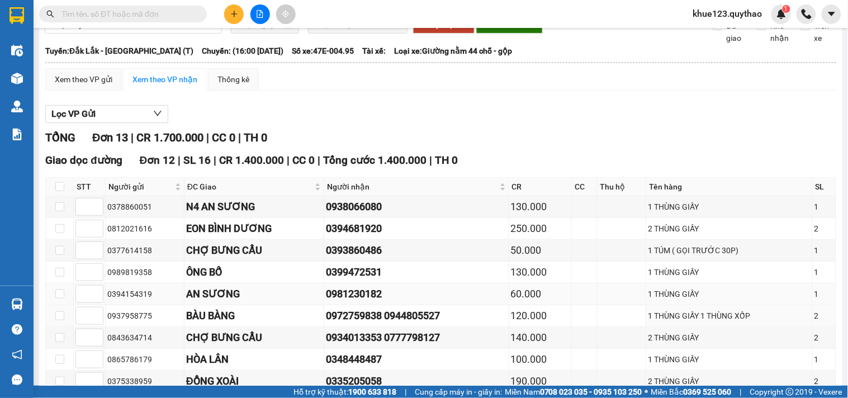
scroll to position [46, 0]
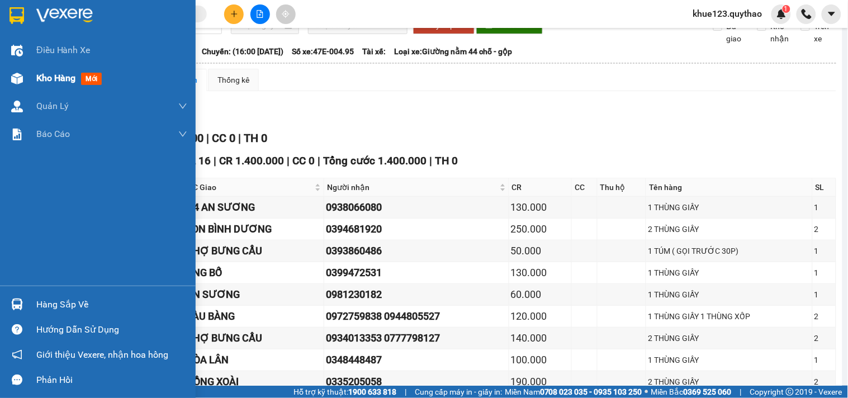
click at [52, 73] on span "Kho hàng" at bounding box center [55, 78] width 39 height 11
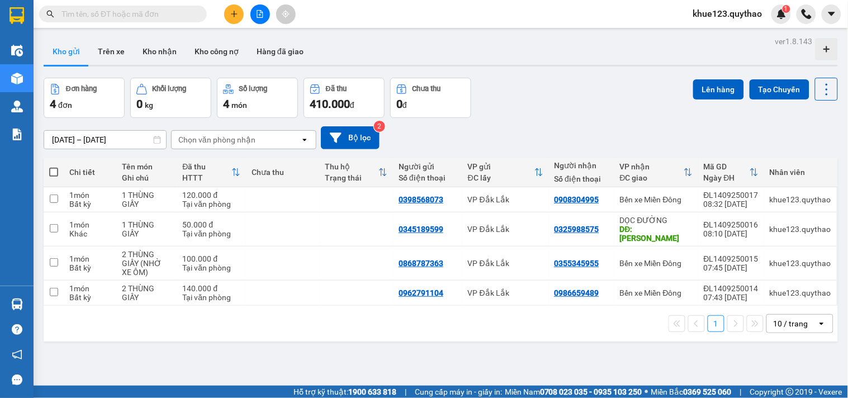
drag, startPoint x: 606, startPoint y: 92, endPoint x: 607, endPoint y: 82, distance: 10.1
click at [605, 97] on div "Đơn hàng 4 đơn Khối lượng 0 kg Số lượng 4 món Đã thu 410.000 đ Chưa thu 0 đ Lên…" at bounding box center [441, 98] width 794 height 40
click at [495, 51] on div "Kho gửi Trên xe Kho nhận Kho công nợ Hàng đã giao" at bounding box center [441, 53] width 794 height 30
click at [257, 11] on icon "file-add" at bounding box center [260, 14] width 6 height 8
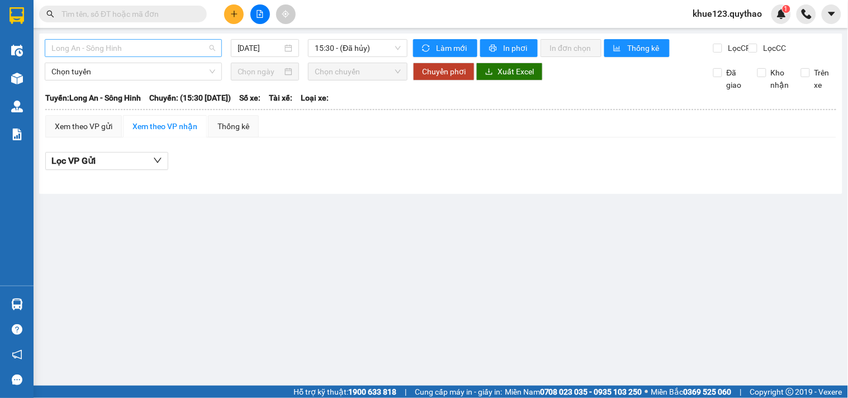
click at [147, 46] on span "Long An - Sông Hinh" at bounding box center [133, 48] width 164 height 17
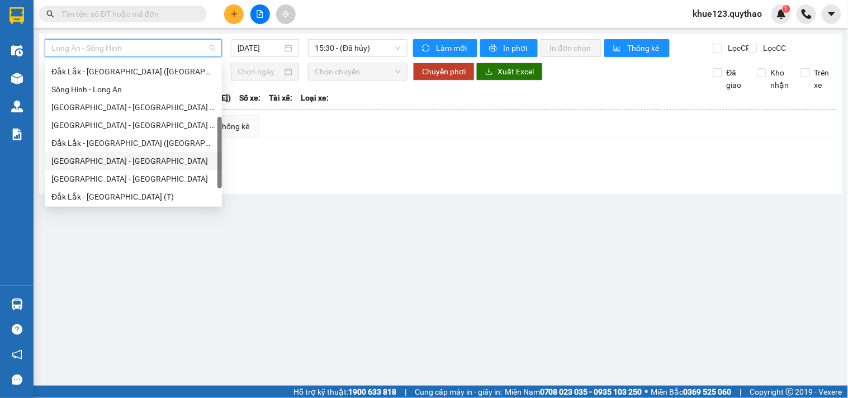
scroll to position [160, 0]
click at [122, 159] on div "Đắk Lắk - [GEOGRAPHIC_DATA] (T)" at bounding box center [133, 160] width 164 height 12
type input "[DATE]"
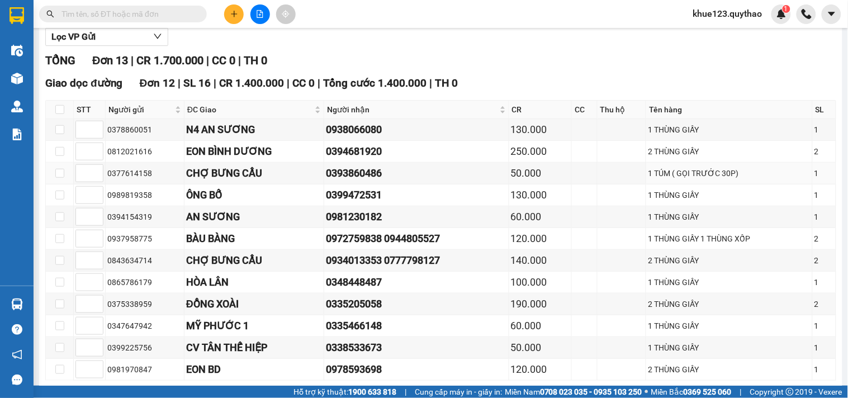
scroll to position [186, 0]
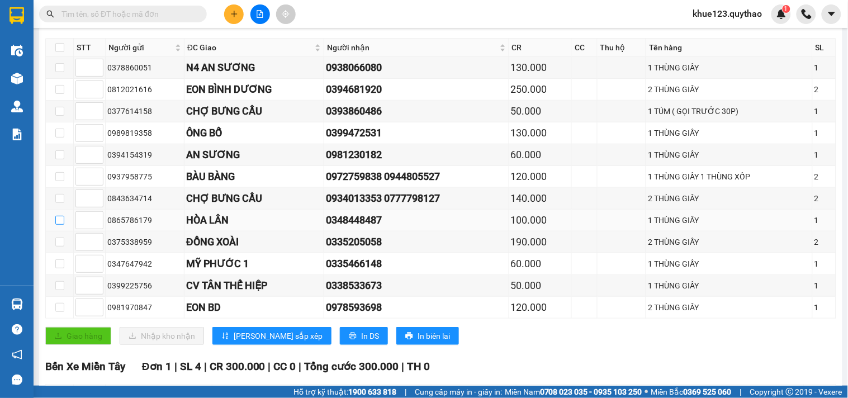
click at [58, 225] on input "checkbox" at bounding box center [59, 220] width 9 height 9
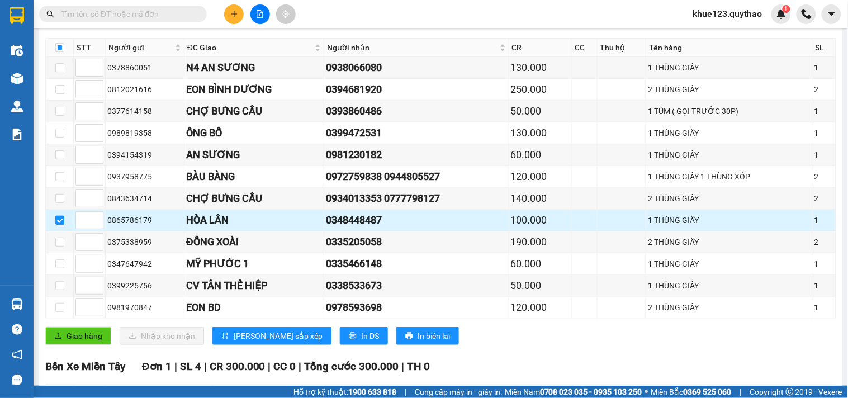
click at [60, 225] on input "checkbox" at bounding box center [59, 220] width 9 height 9
checkbox input "false"
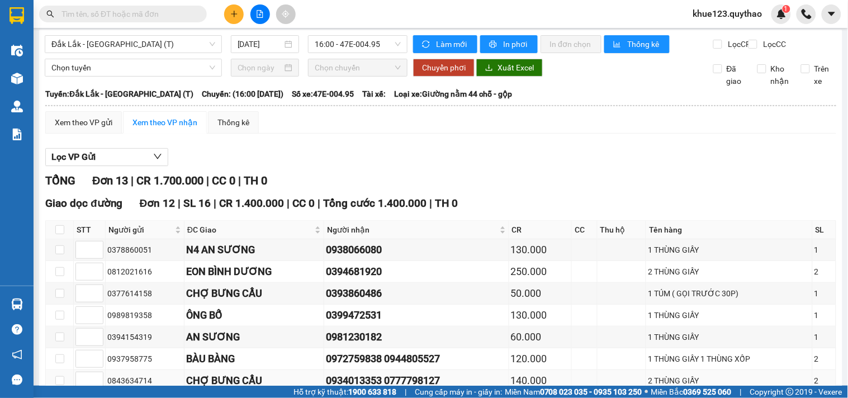
scroll to position [0, 0]
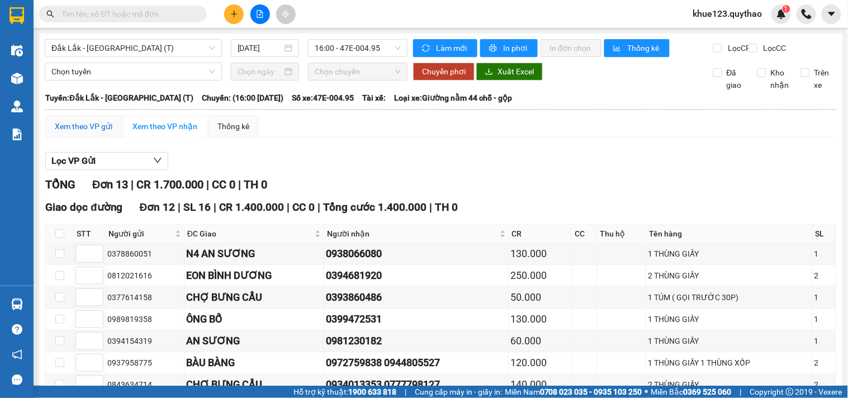
click at [84, 130] on div "Xem theo VP gửi" at bounding box center [84, 126] width 58 height 12
